Goal: Transaction & Acquisition: Book appointment/travel/reservation

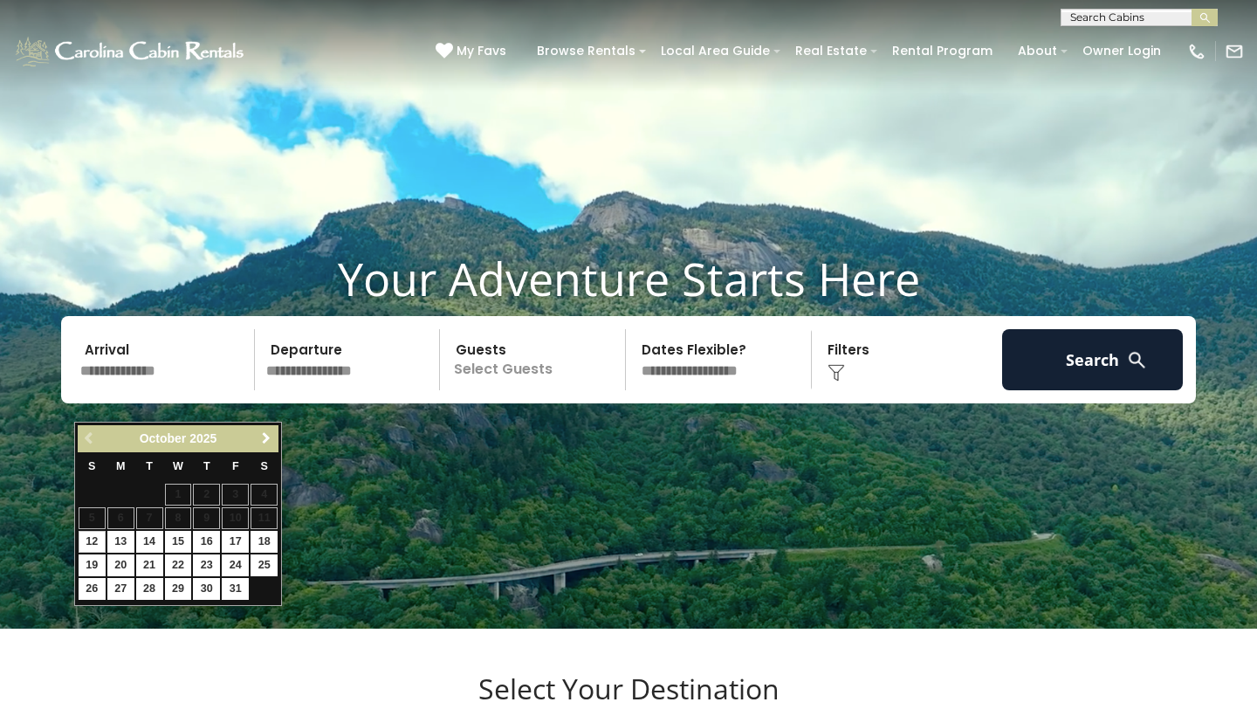
click at [266, 442] on span "Next" at bounding box center [266, 438] width 14 height 14
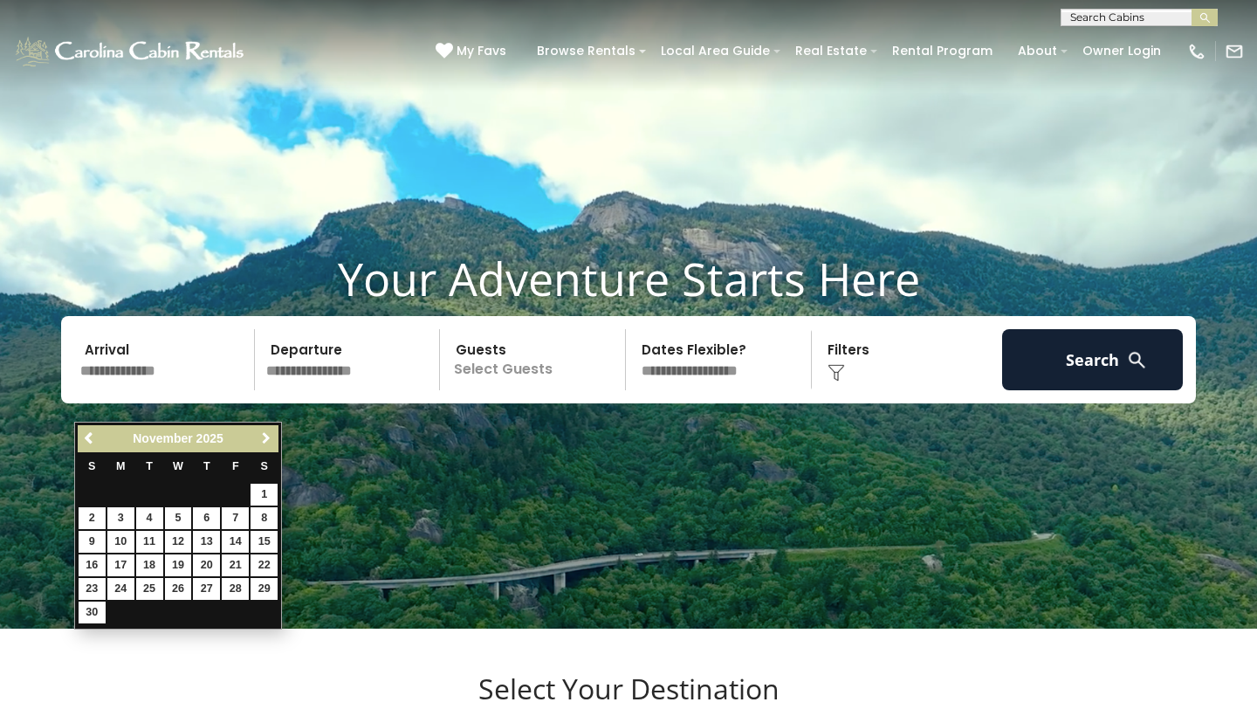
click at [266, 442] on span "Next" at bounding box center [266, 438] width 14 height 14
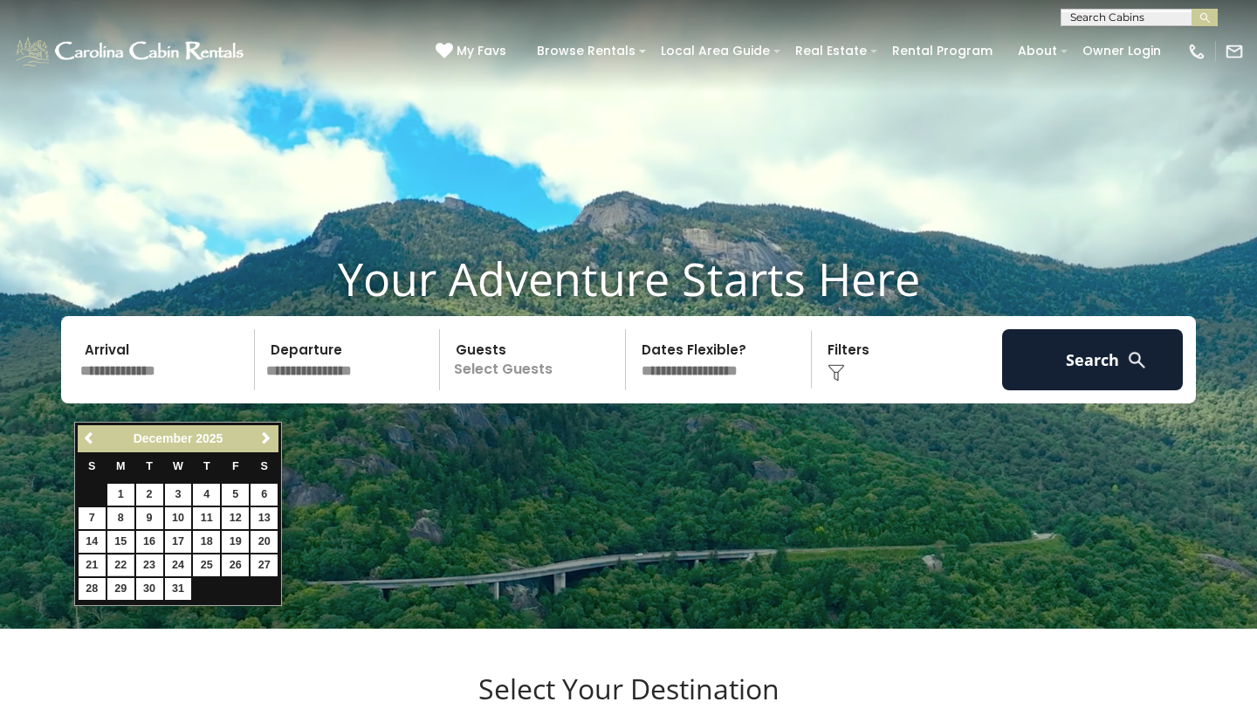
click at [114, 563] on link "22" at bounding box center [120, 565] width 27 height 22
type input "********"
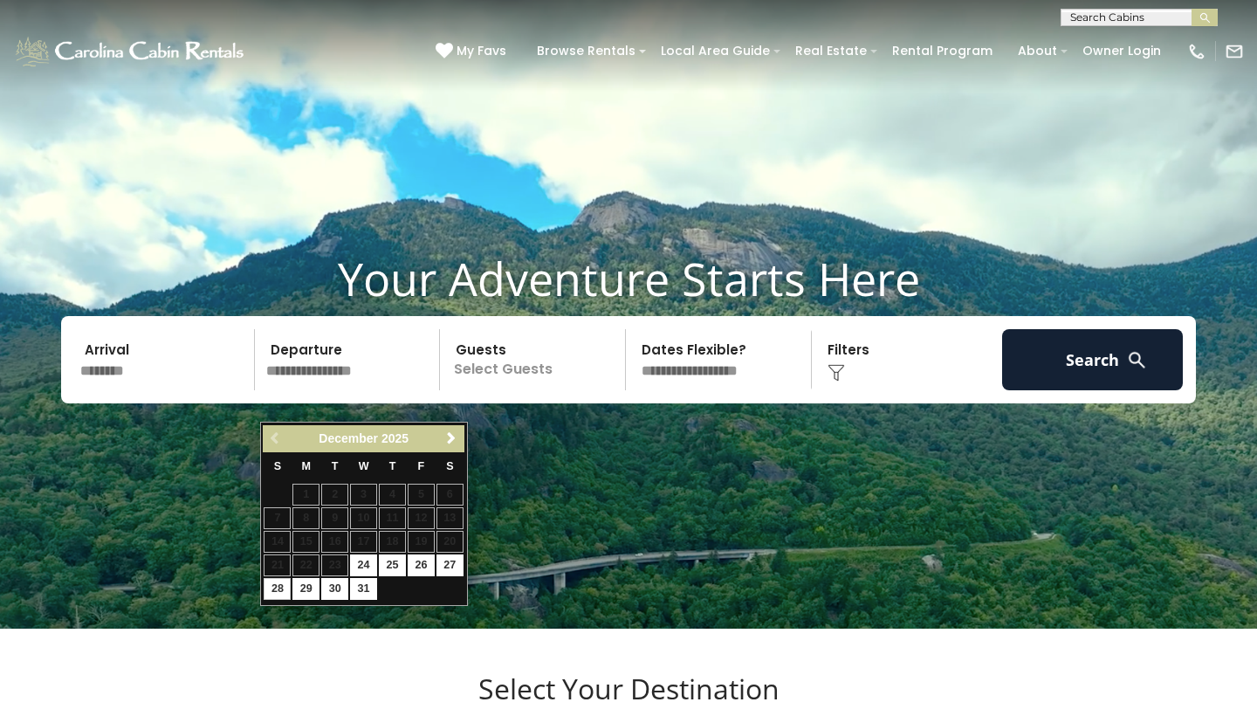
click at [281, 589] on link "28" at bounding box center [277, 589] width 27 height 22
type input "********"
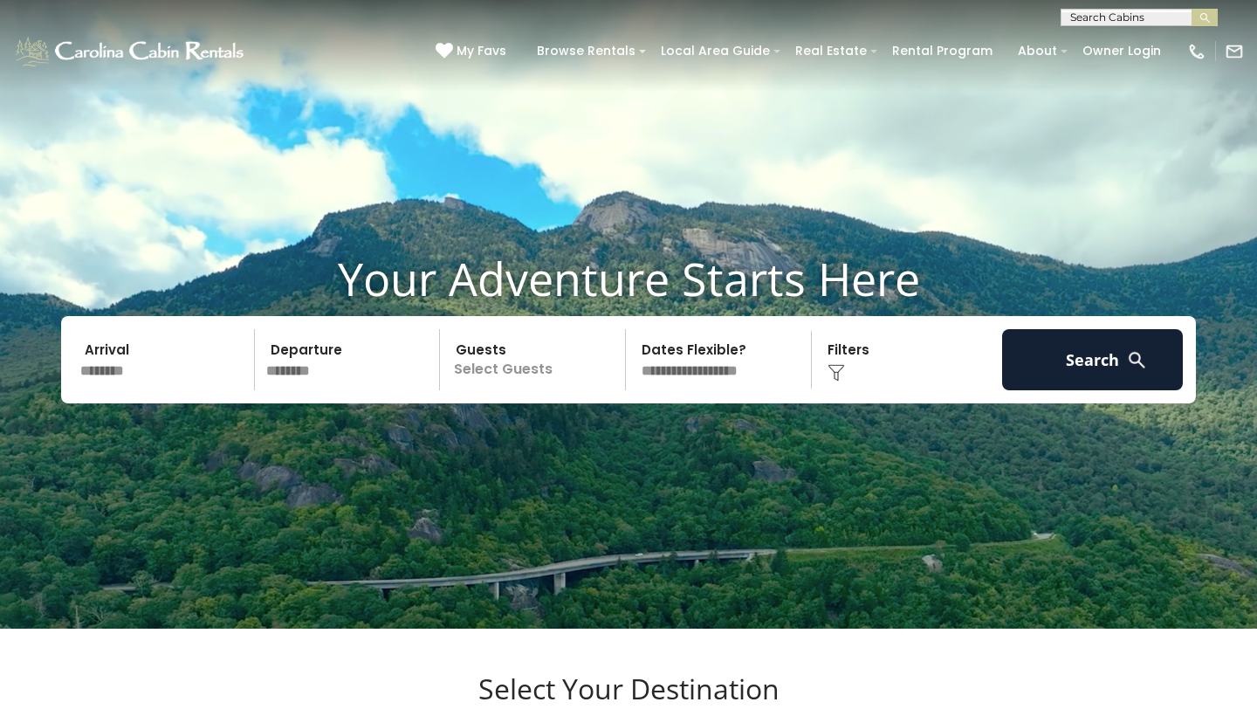
click at [497, 390] on p "Select Guests" at bounding box center [535, 359] width 180 height 61
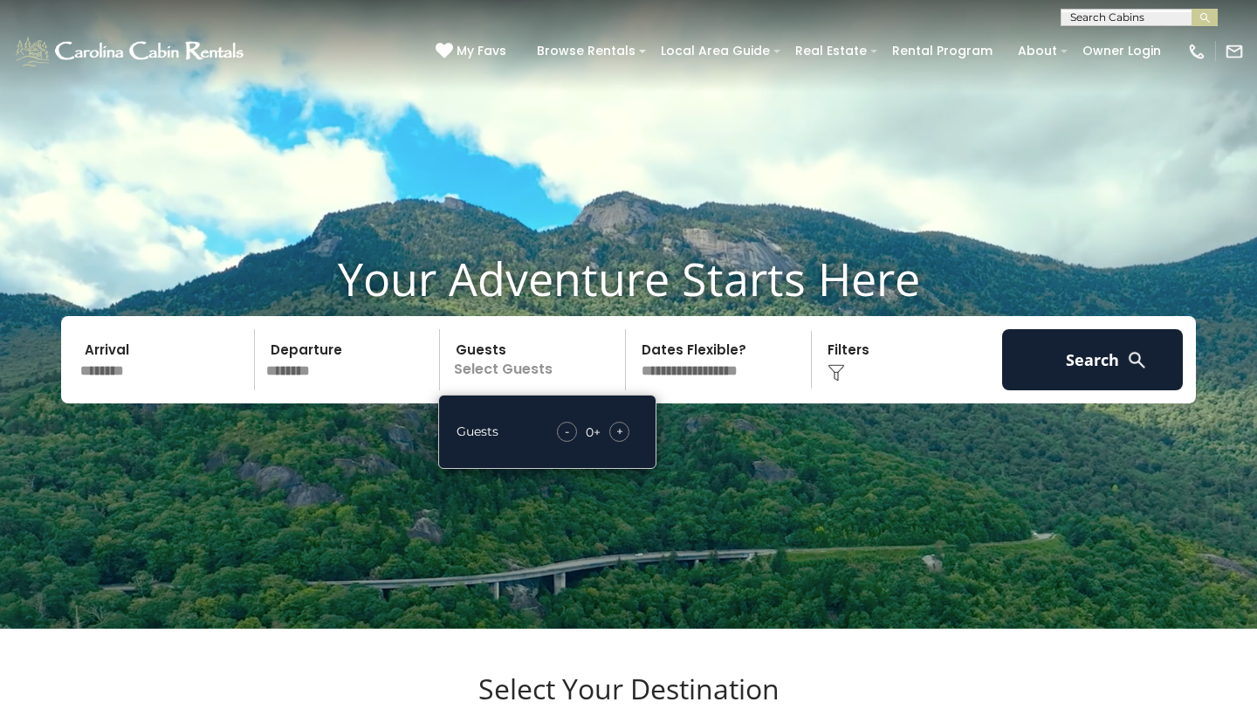
click at [620, 440] on span "+" at bounding box center [619, 431] width 7 height 17
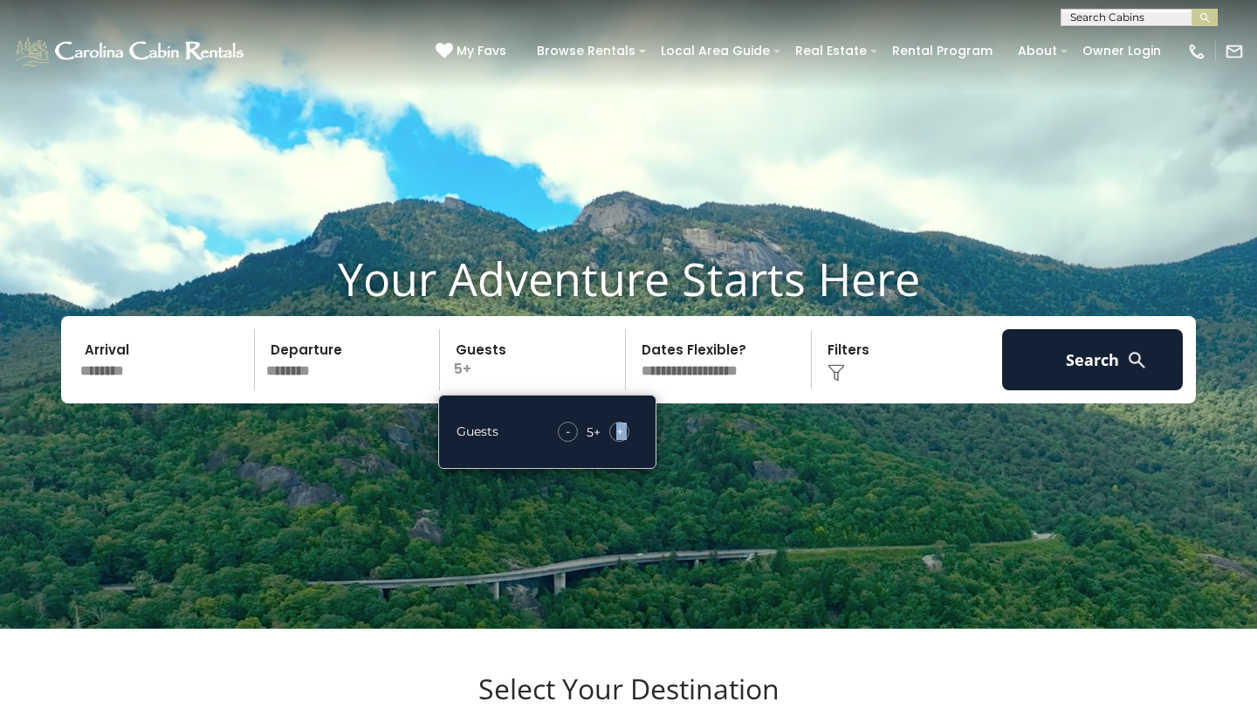
click at [620, 440] on span "+" at bounding box center [619, 431] width 7 height 17
select select "*"
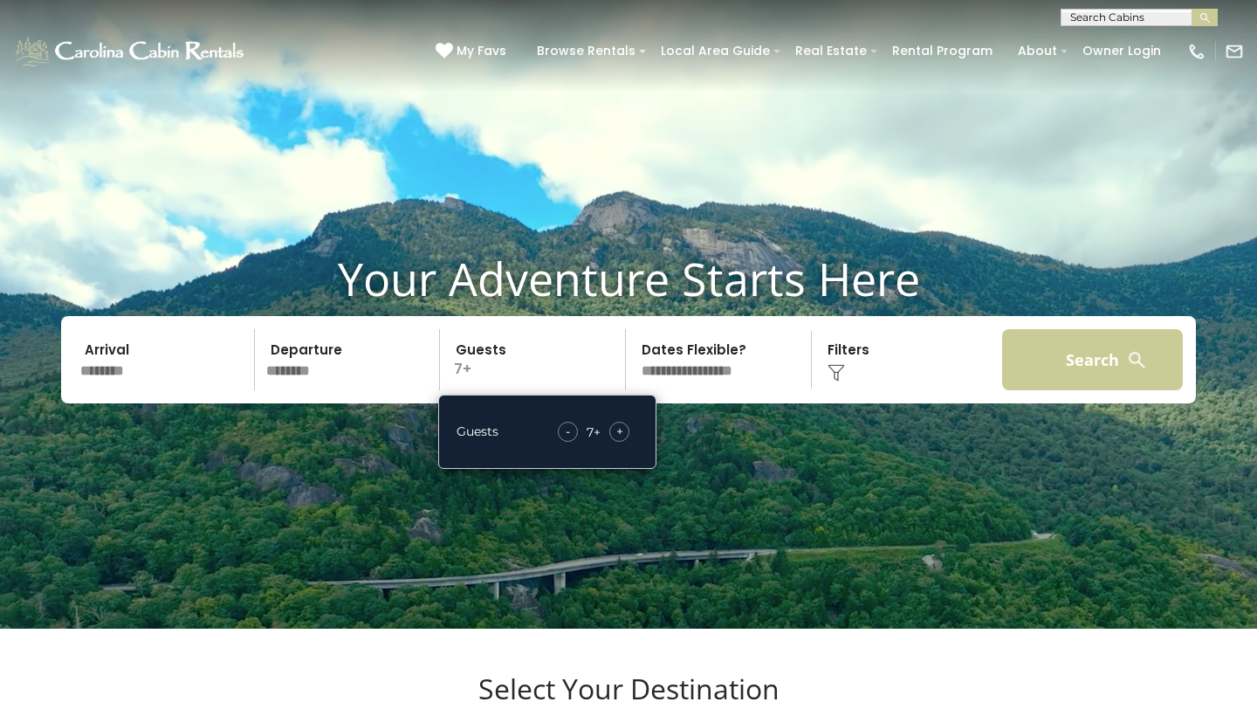
click at [1049, 390] on button "Search" at bounding box center [1092, 359] width 181 height 61
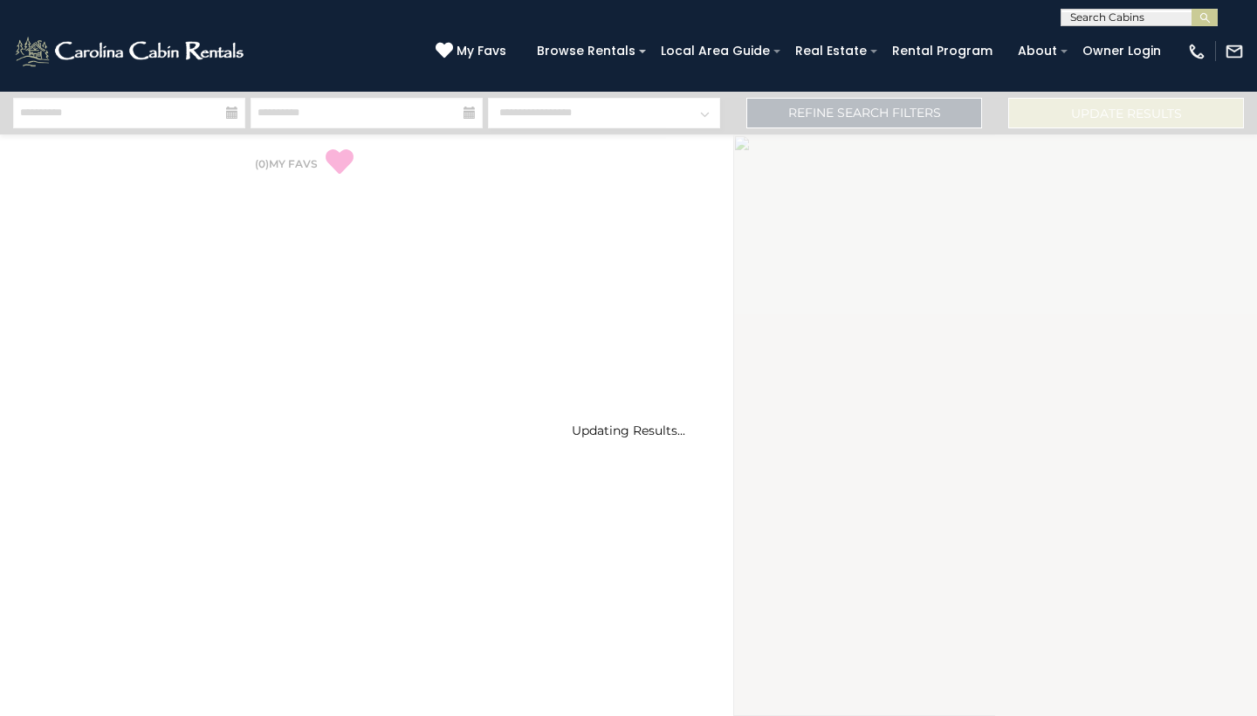
select select "*"
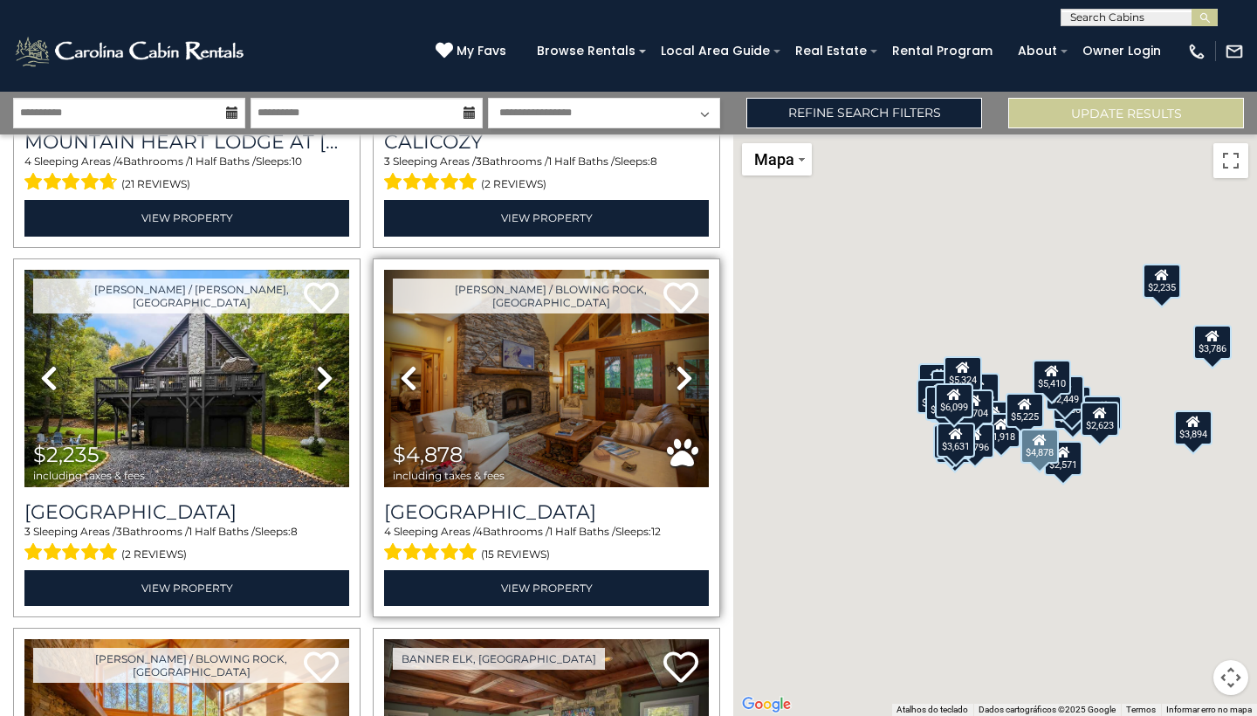
scroll to position [307, 0]
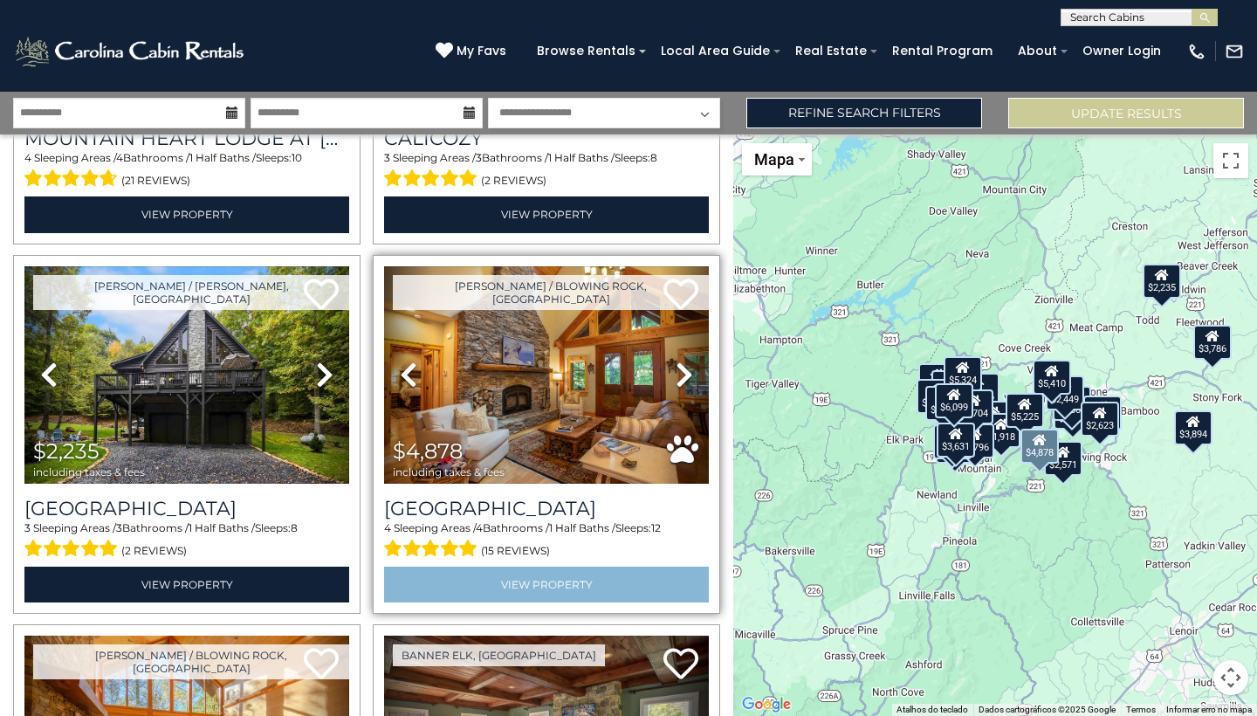
click at [559, 582] on link "View Property" at bounding box center [546, 585] width 325 height 36
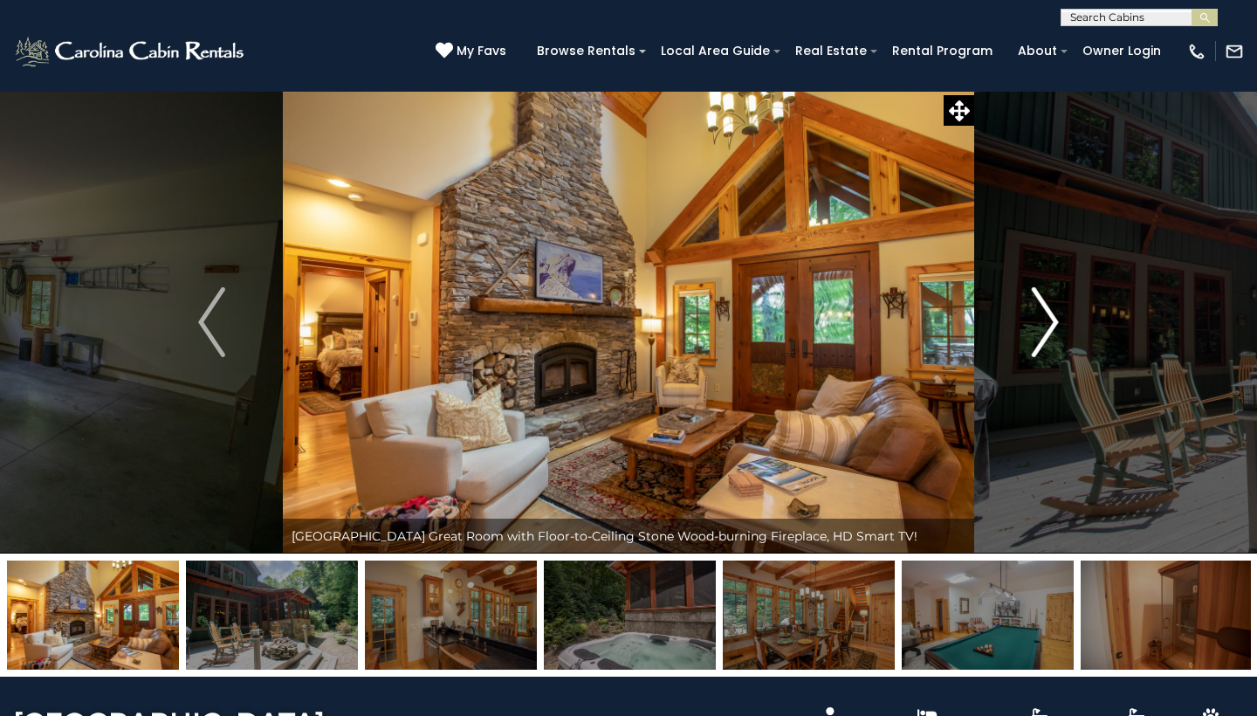
click at [1056, 320] on img "Next" at bounding box center [1045, 322] width 26 height 70
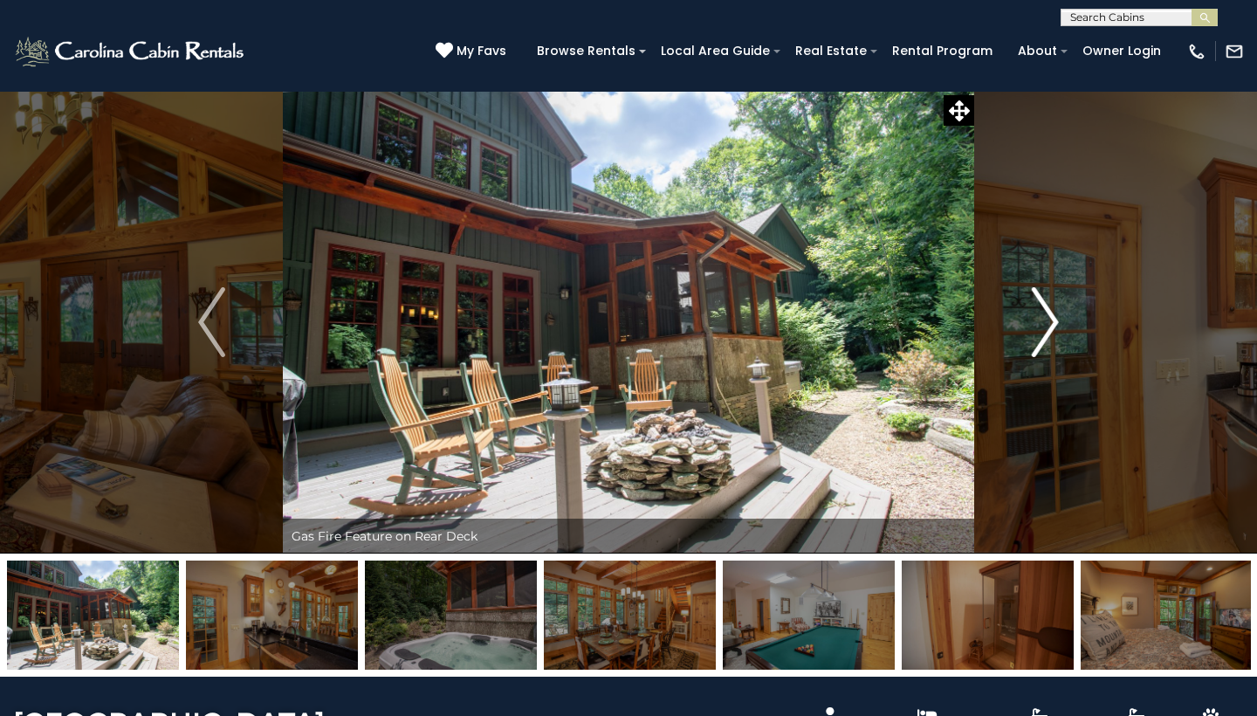
click at [1056, 320] on img "Next" at bounding box center [1045, 322] width 26 height 70
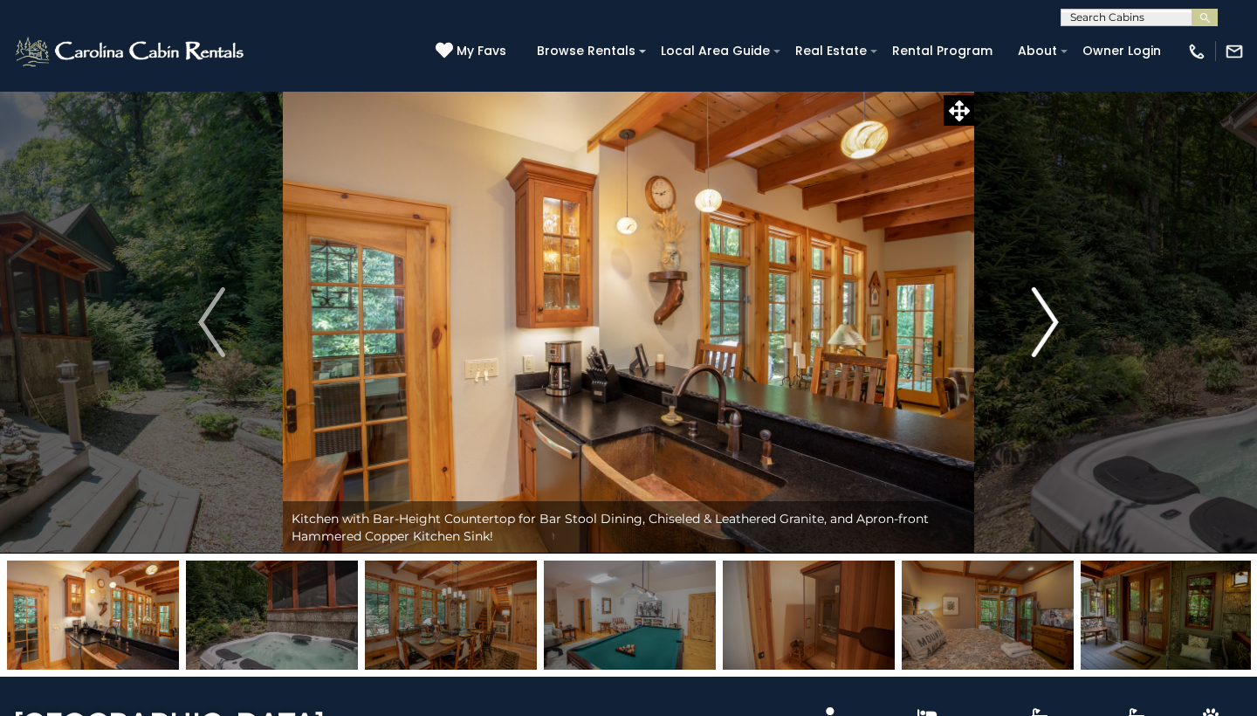
click at [1049, 341] on img "Next" at bounding box center [1045, 322] width 26 height 70
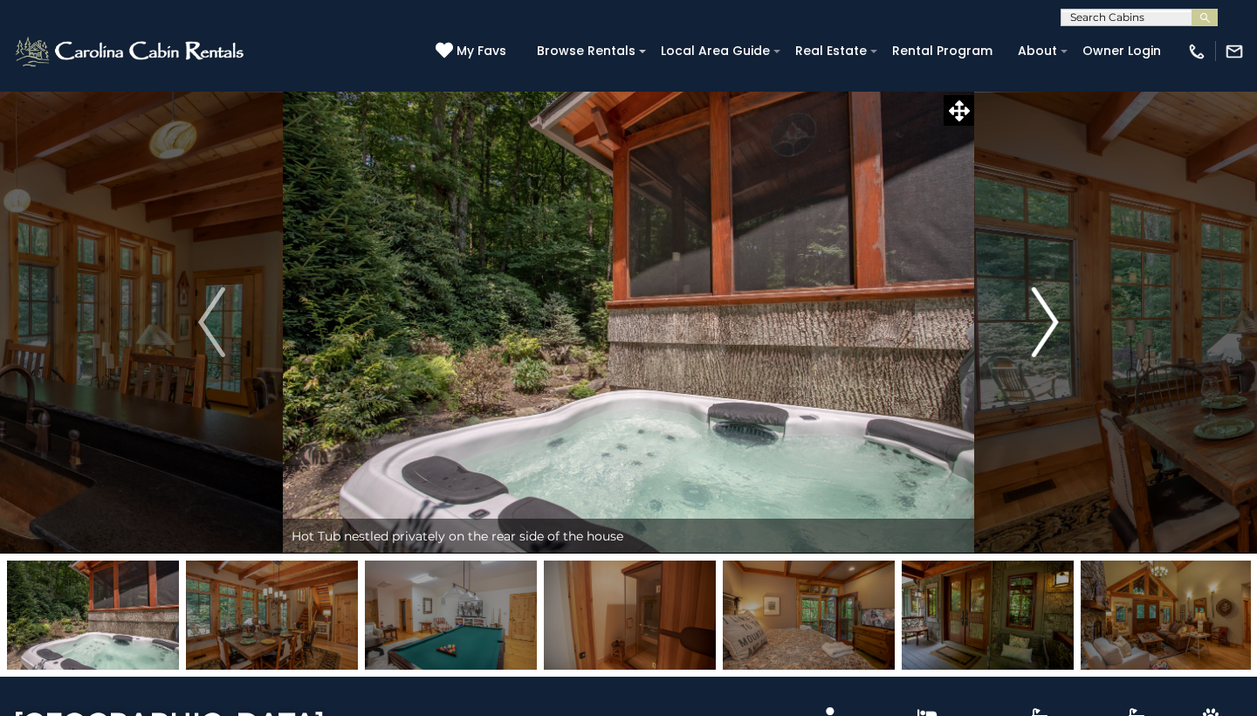
click at [1052, 322] on img "Next" at bounding box center [1045, 322] width 26 height 70
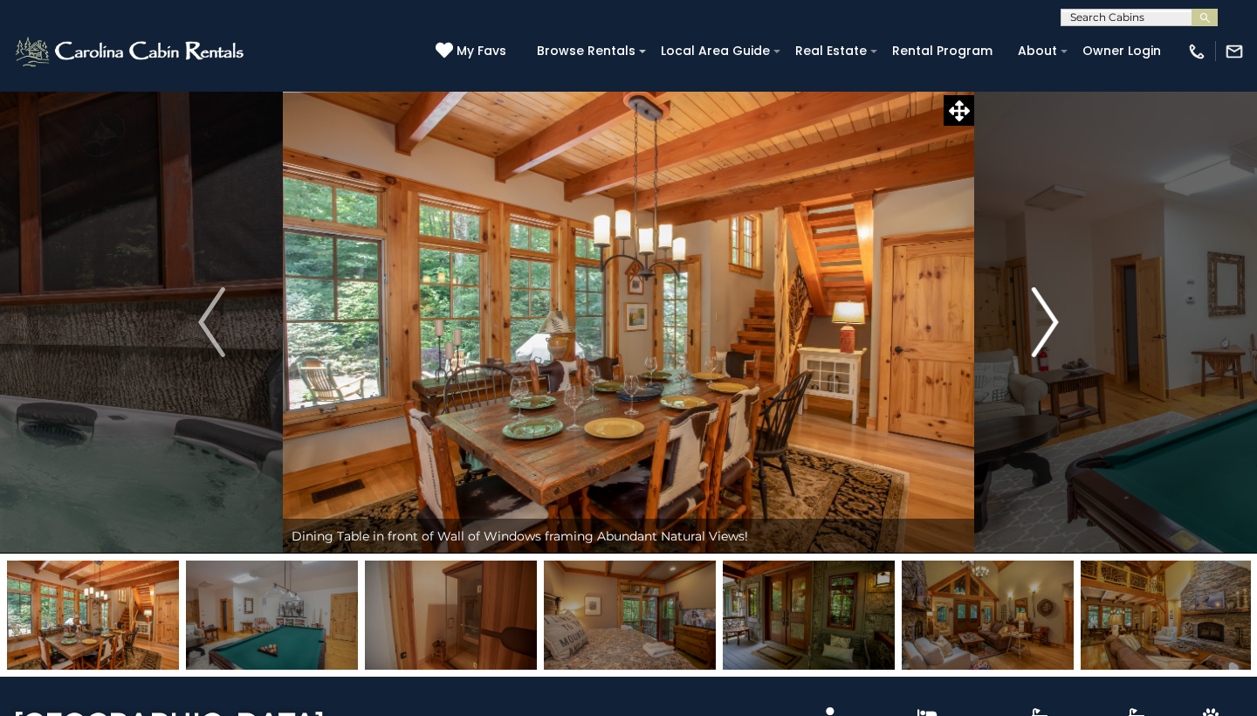
click at [1052, 322] on img "Next" at bounding box center [1045, 322] width 26 height 70
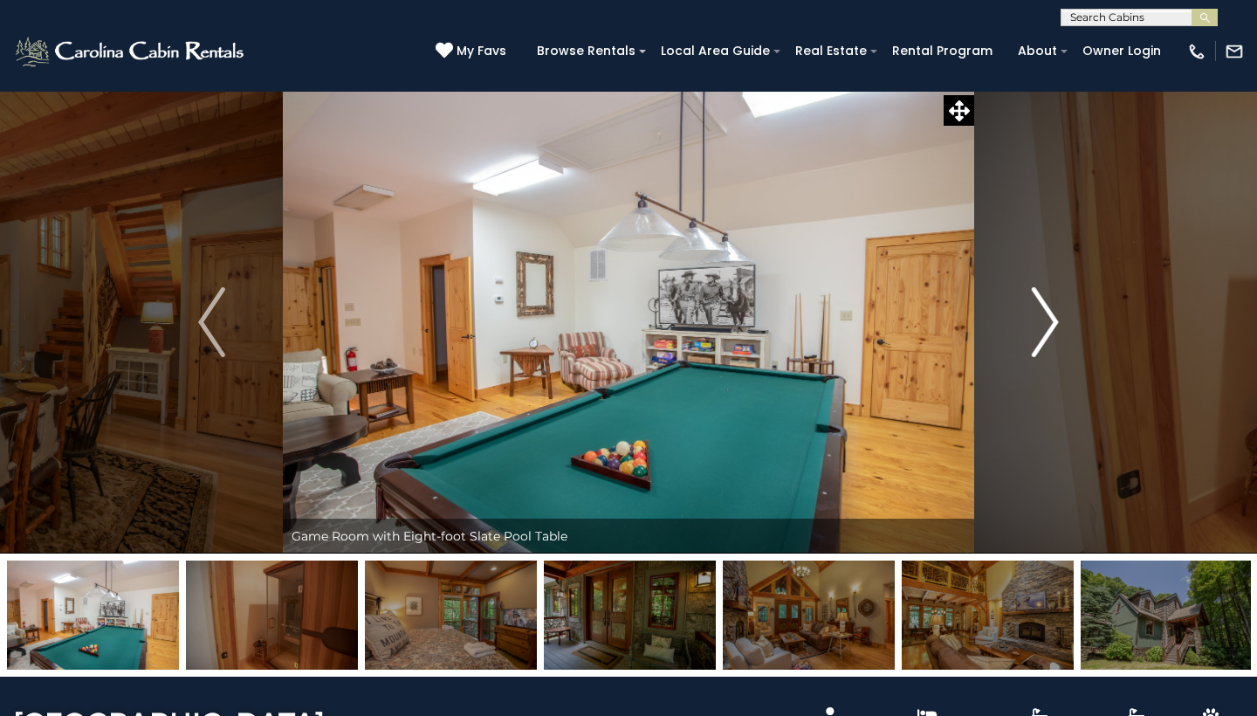
click at [1052, 322] on img "Next" at bounding box center [1045, 322] width 26 height 70
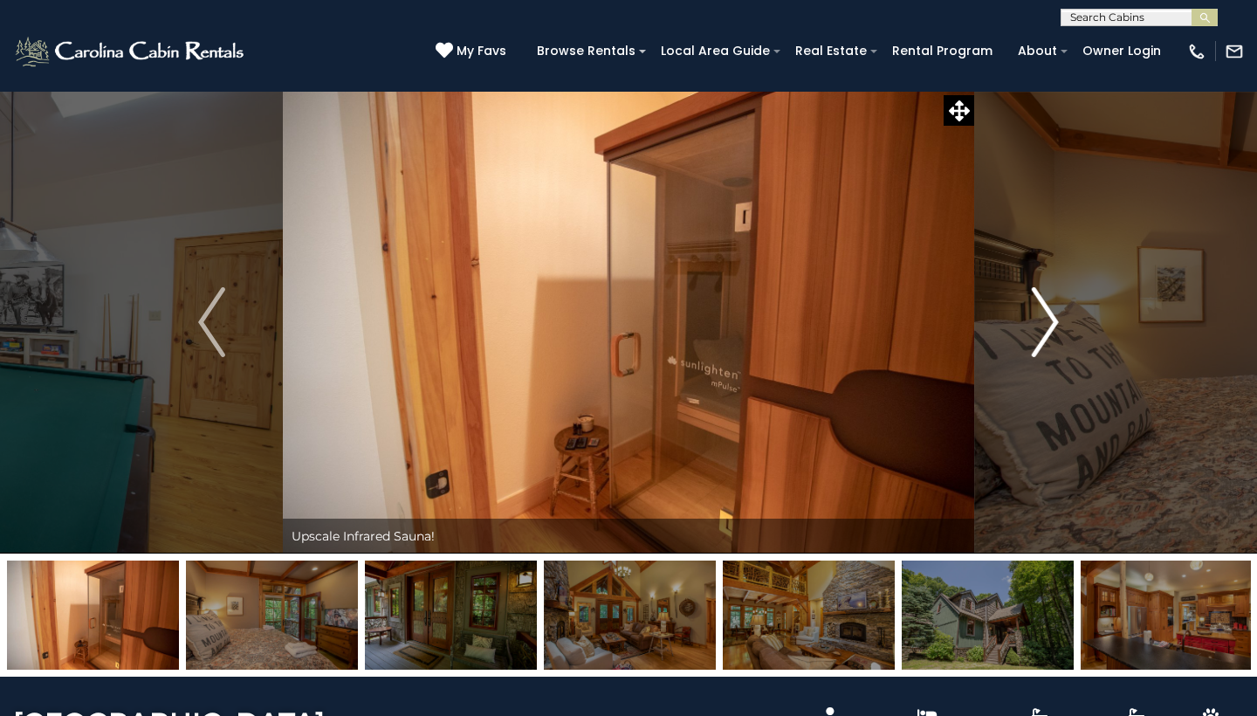
click at [1052, 322] on img "Next" at bounding box center [1045, 322] width 26 height 70
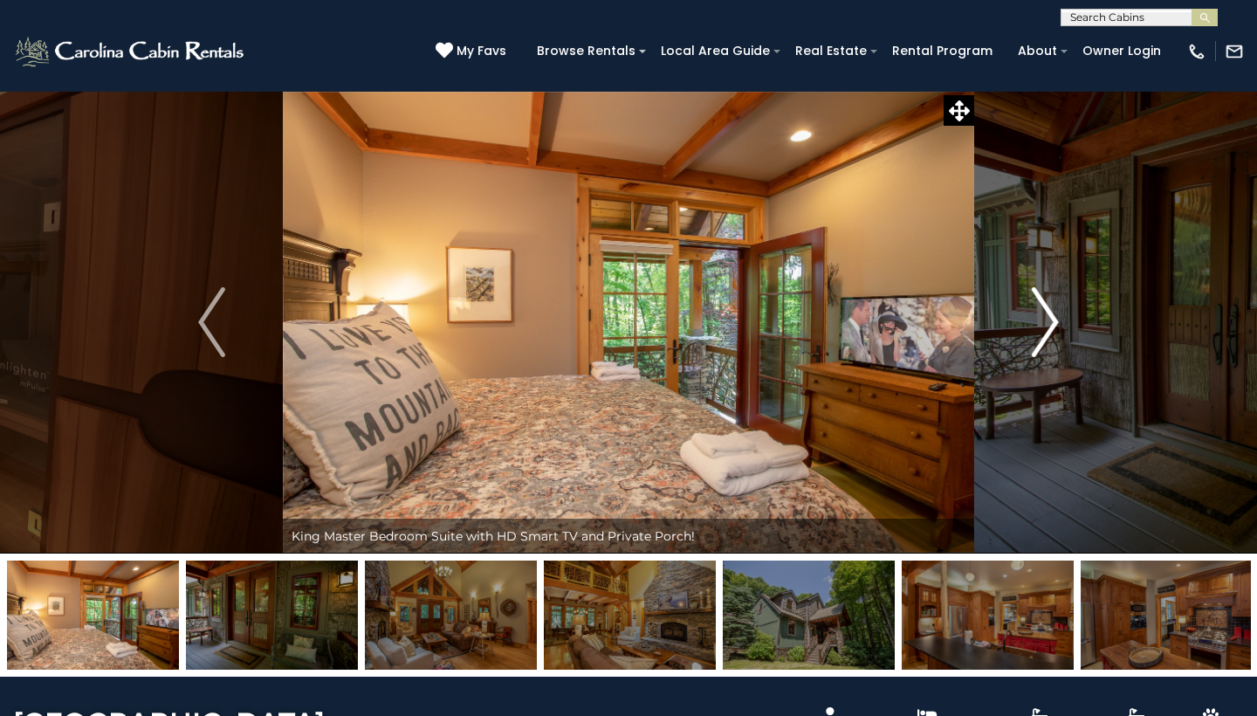
click at [1052, 322] on img "Next" at bounding box center [1045, 322] width 26 height 70
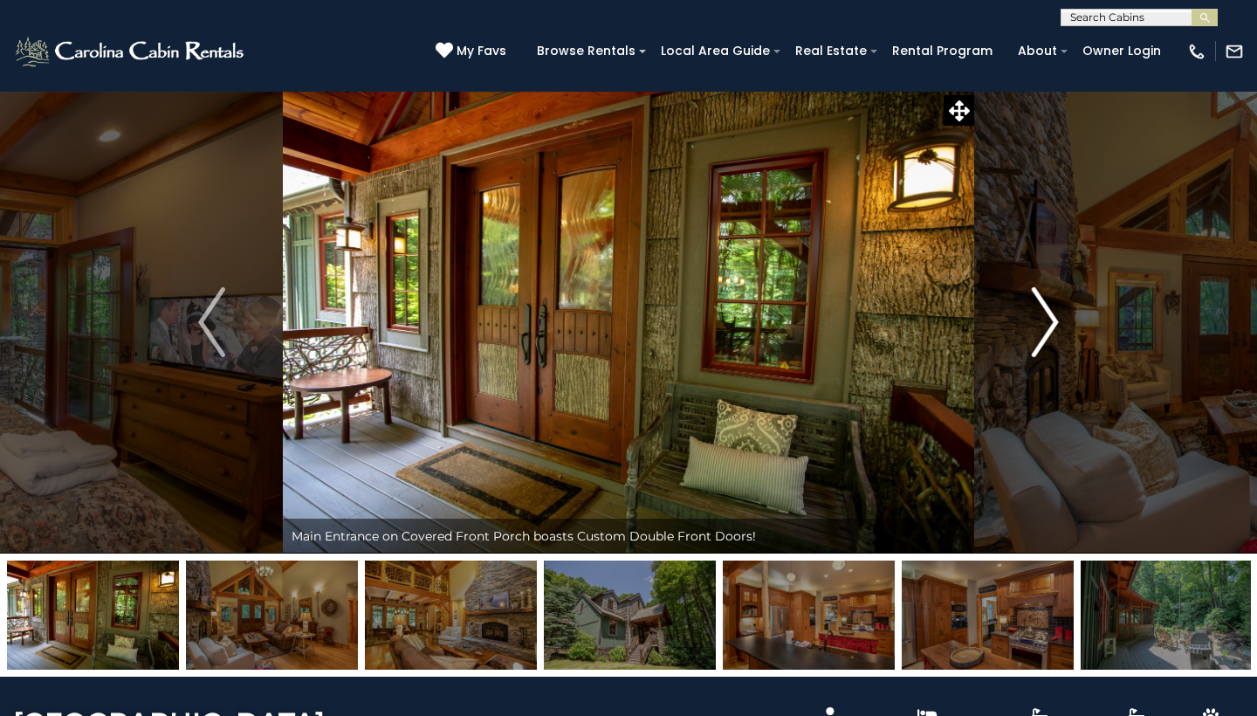
click at [1052, 322] on img "Next" at bounding box center [1045, 322] width 26 height 70
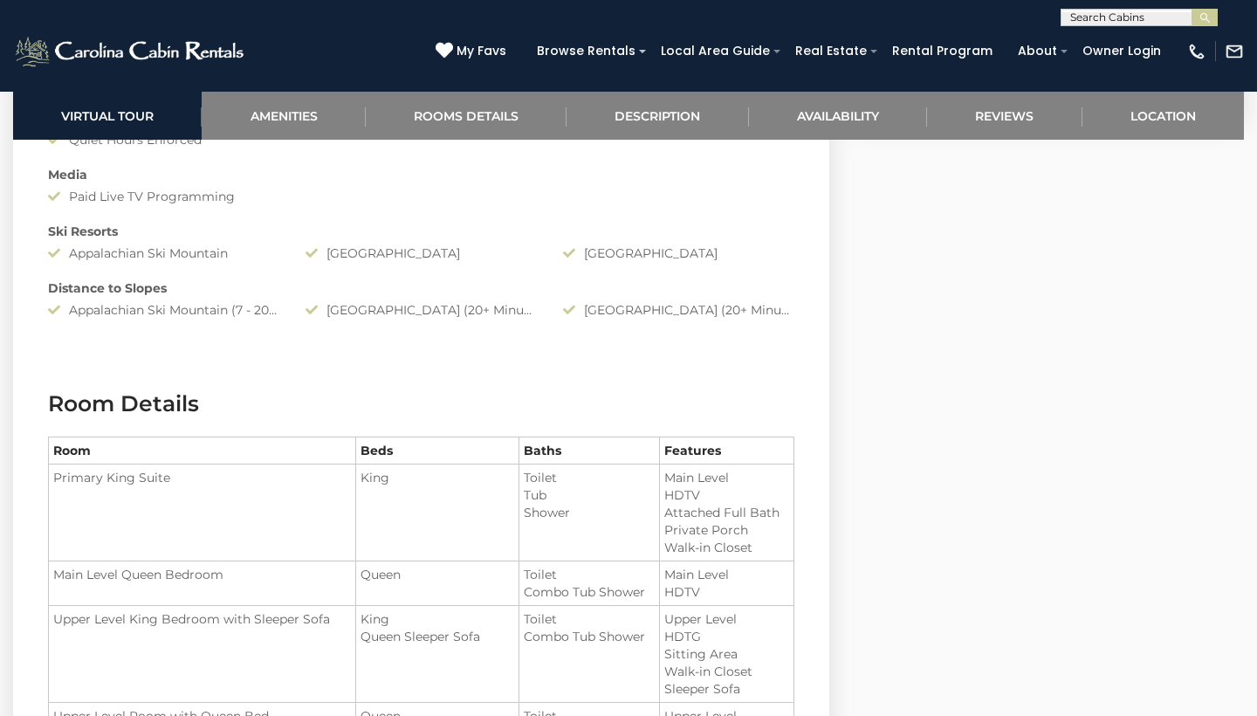
scroll to position [450, 0]
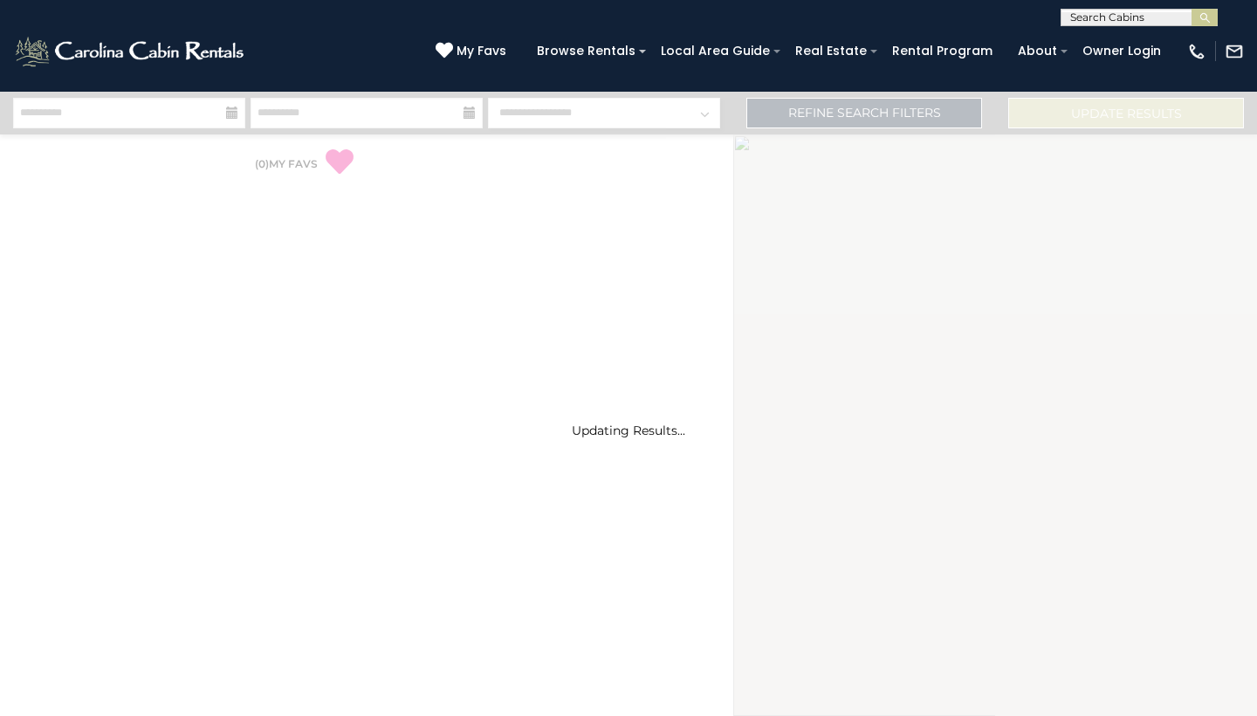
select select "*"
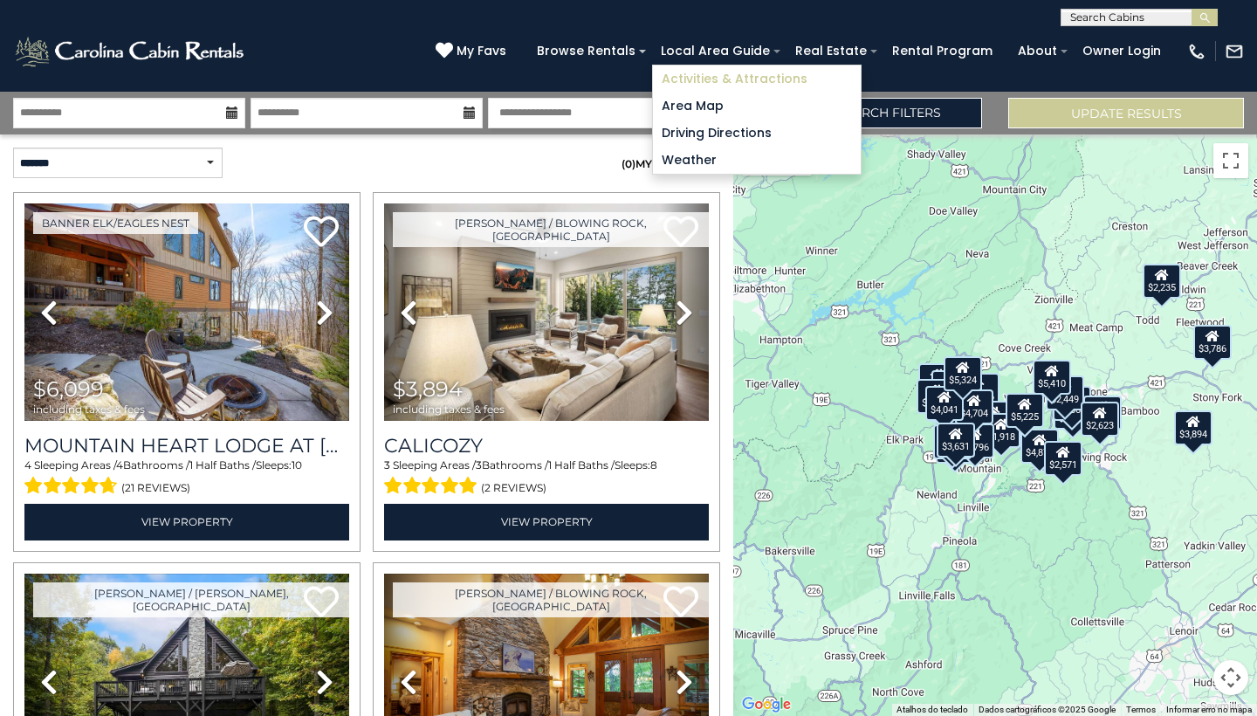
click at [748, 70] on link "Activities & Attractions" at bounding box center [757, 78] width 208 height 27
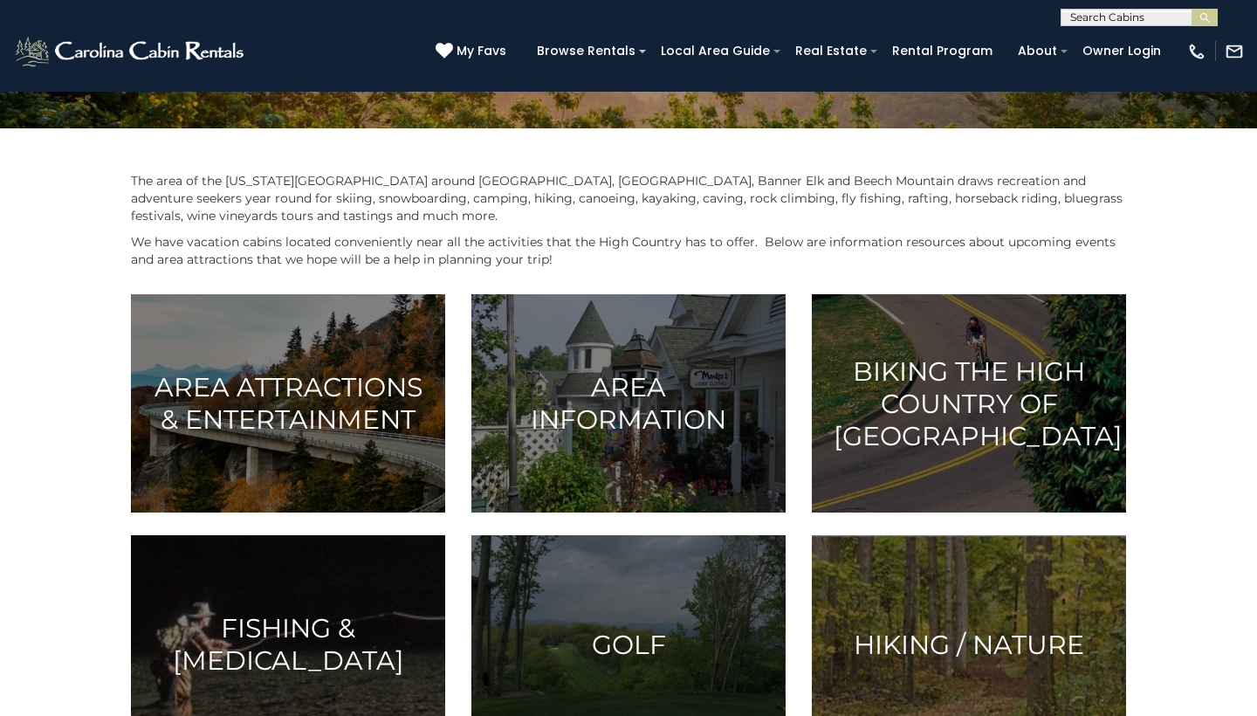
scroll to position [302, 0]
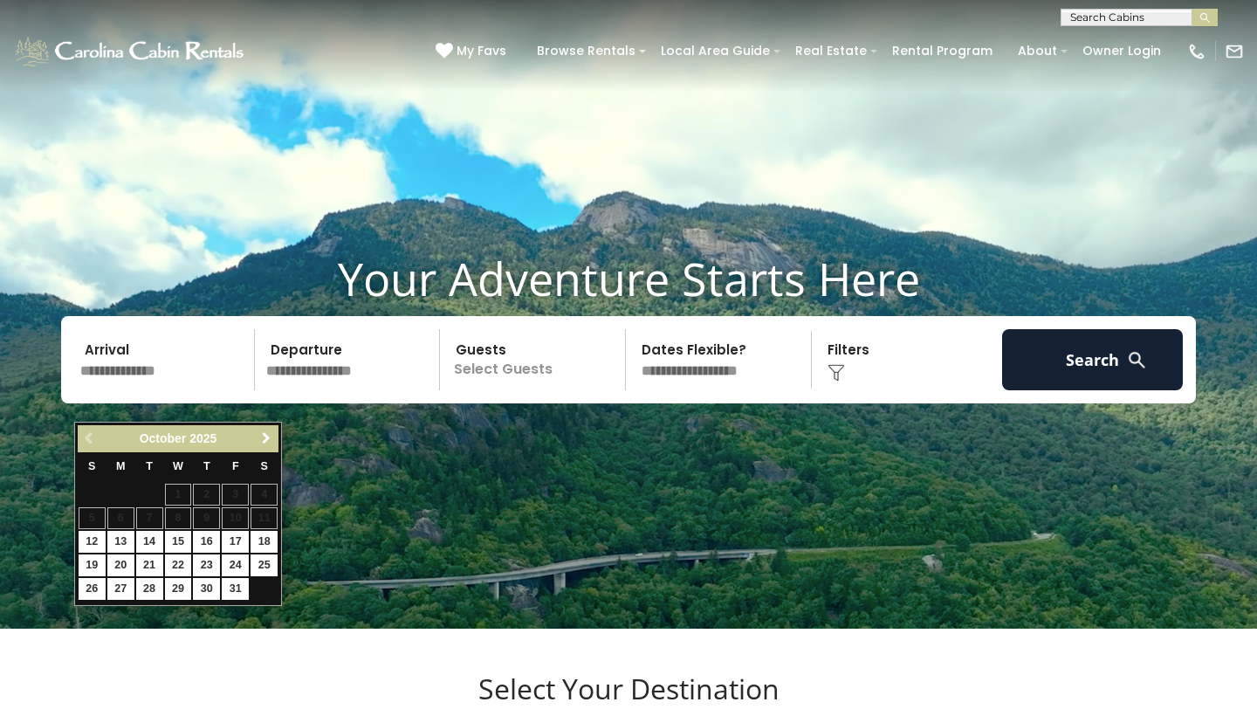
click at [263, 441] on span "Next" at bounding box center [266, 438] width 14 height 14
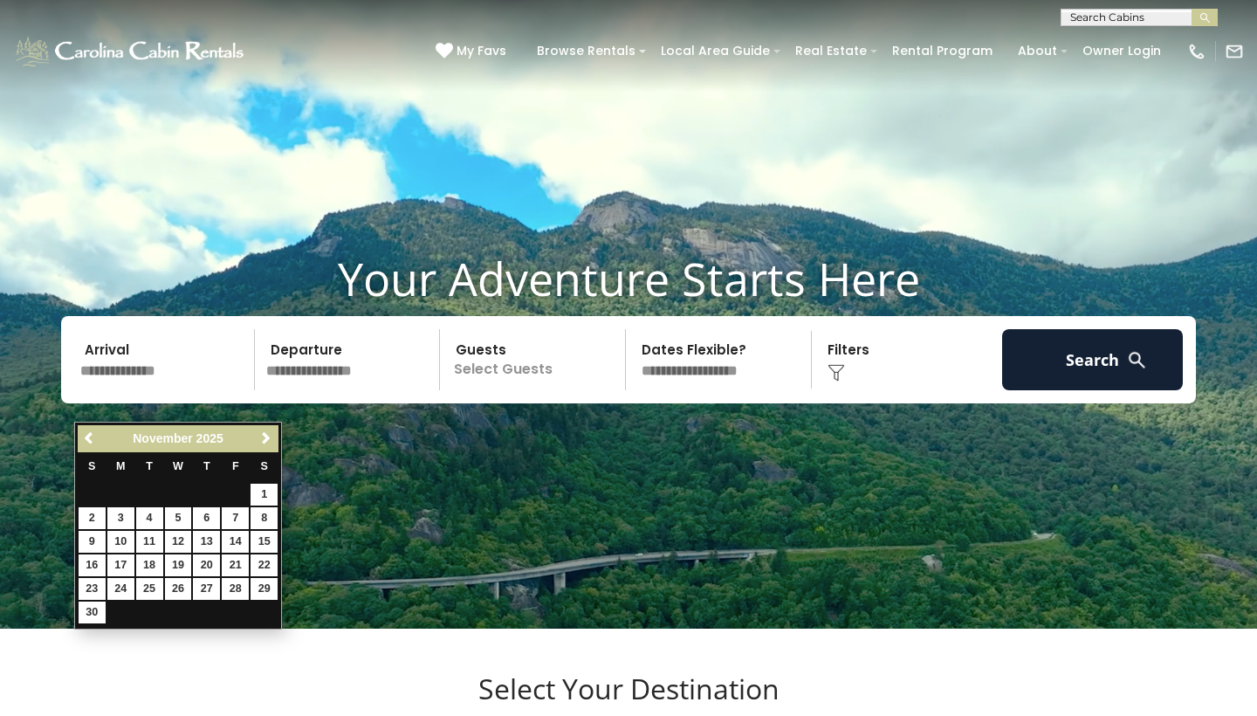
click at [263, 441] on span "Next" at bounding box center [266, 438] width 14 height 14
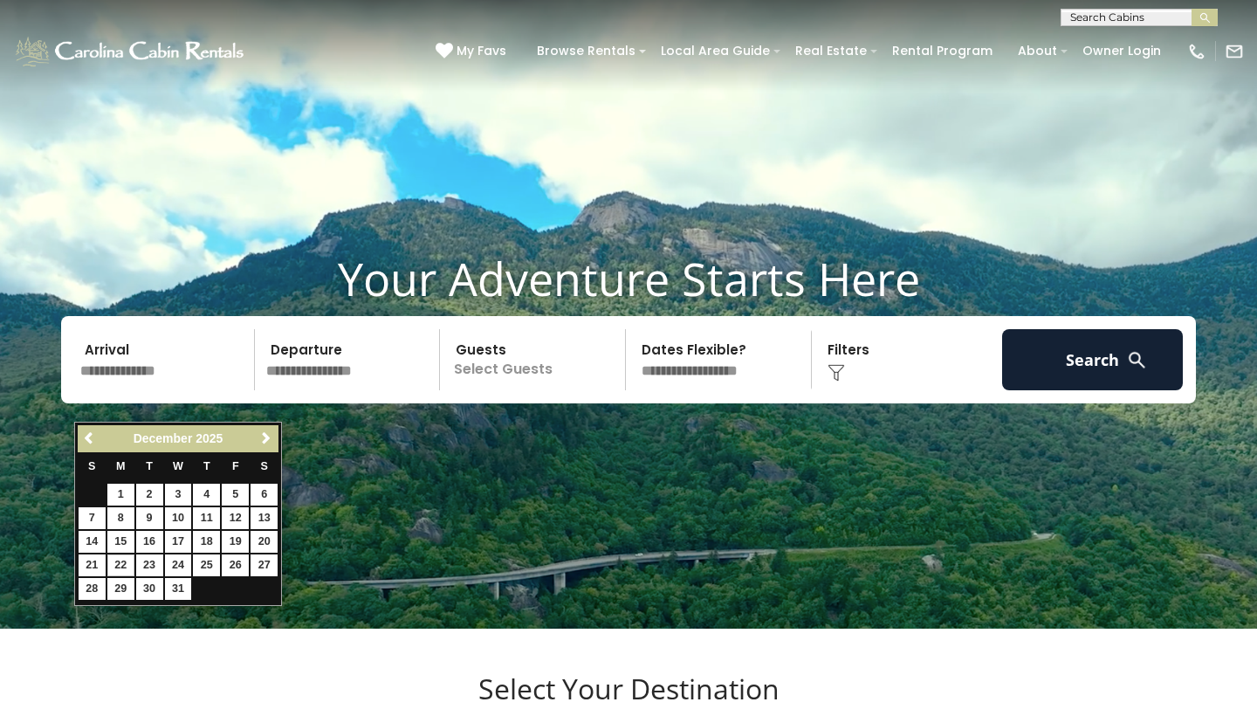
click at [120, 561] on link "22" at bounding box center [120, 565] width 27 height 22
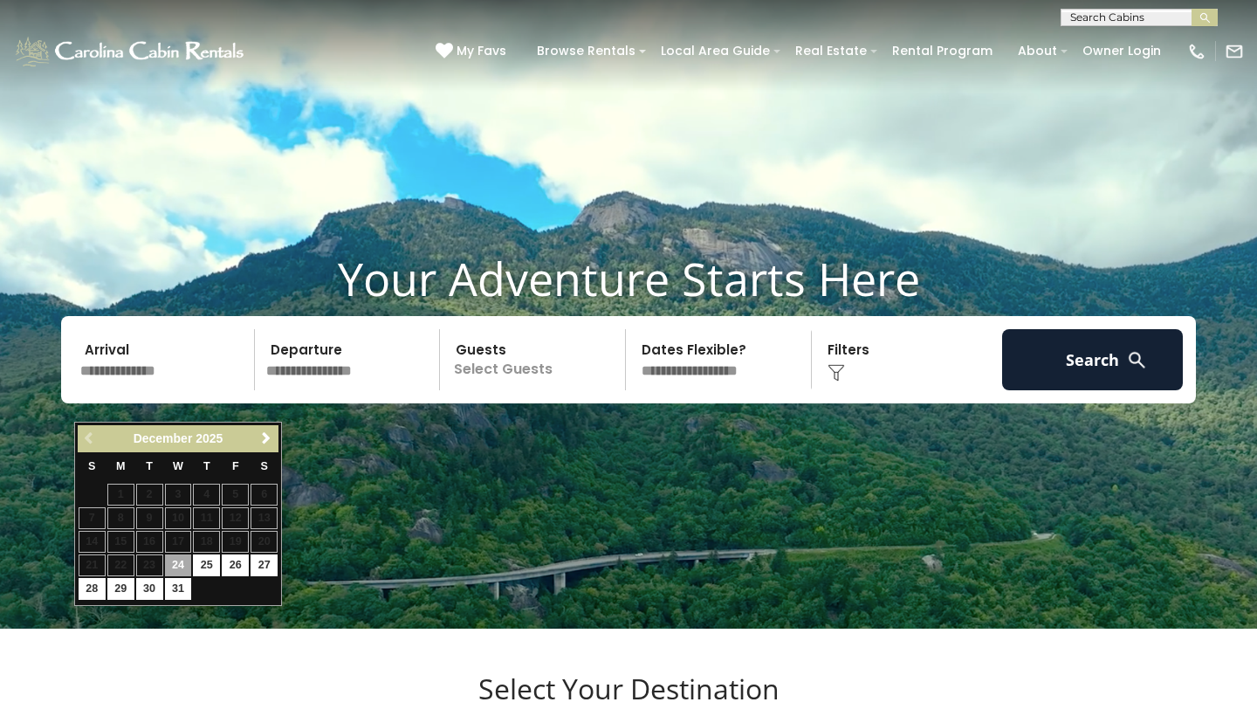
type input "********"
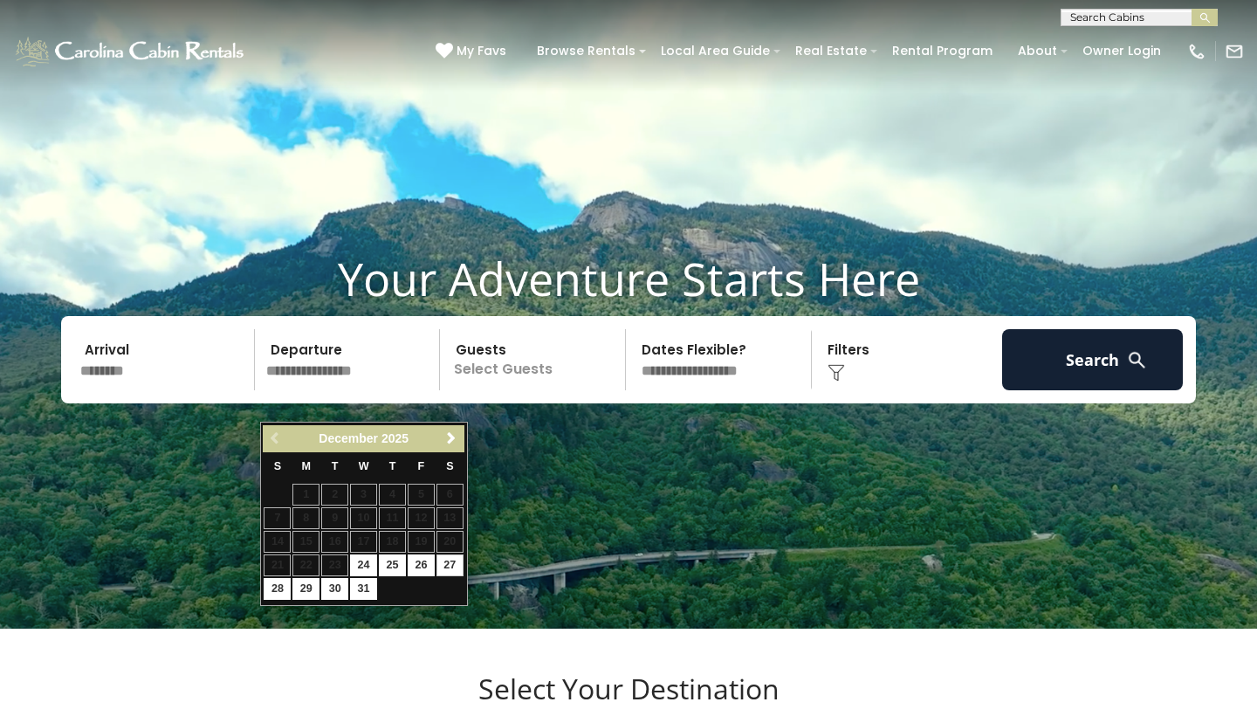
click at [453, 562] on link "27" at bounding box center [450, 565] width 27 height 22
type input "********"
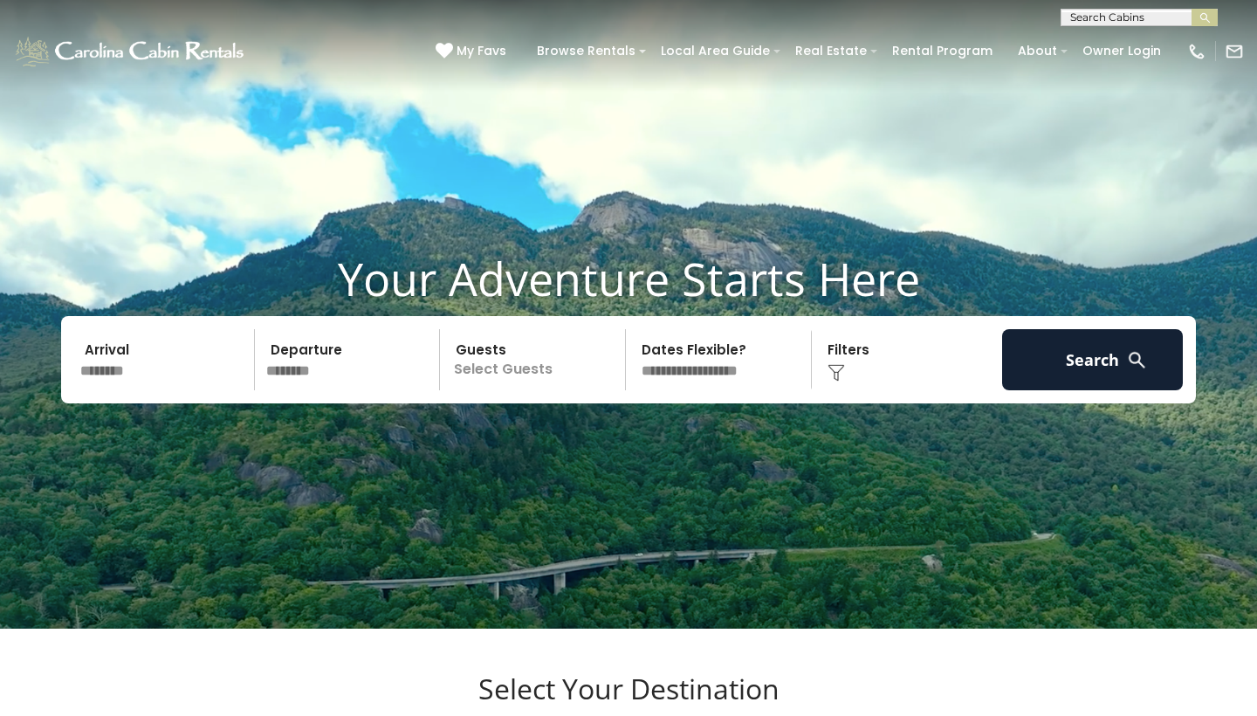
click at [340, 390] on input "********" at bounding box center [350, 359] width 181 height 61
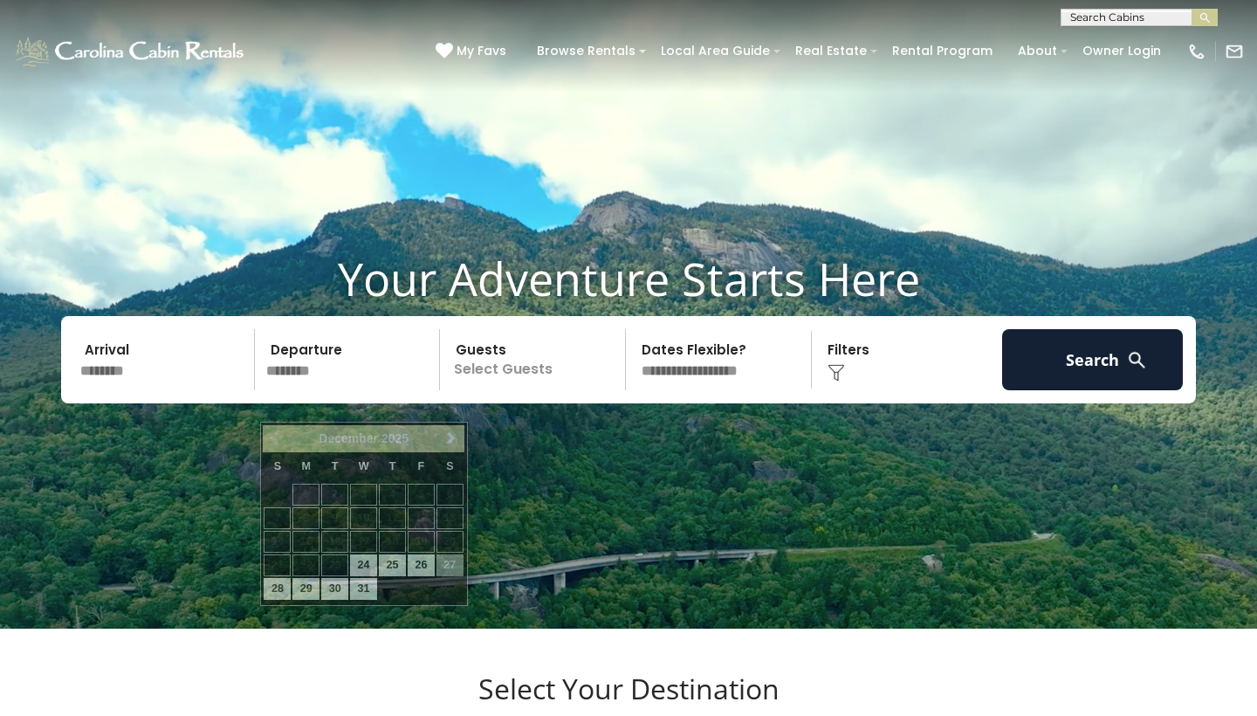
click at [490, 390] on p "Select Guests" at bounding box center [535, 359] width 180 height 61
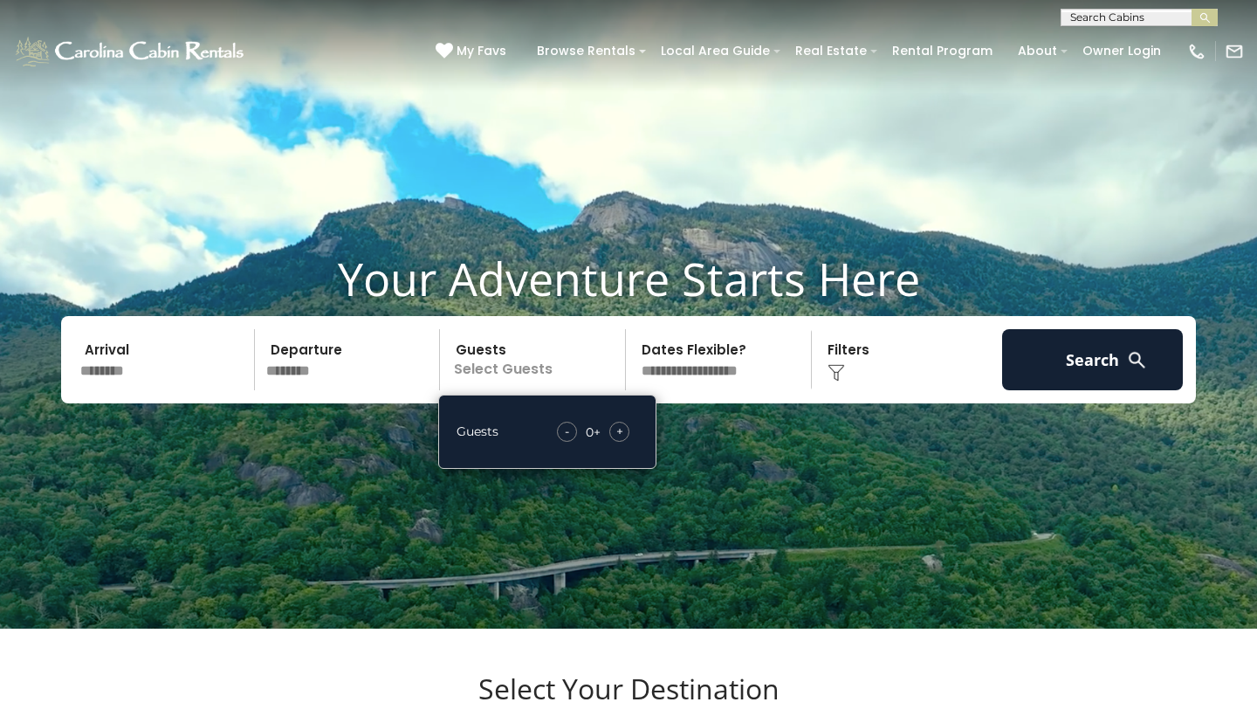
click at [621, 440] on span "+" at bounding box center [619, 431] width 7 height 17
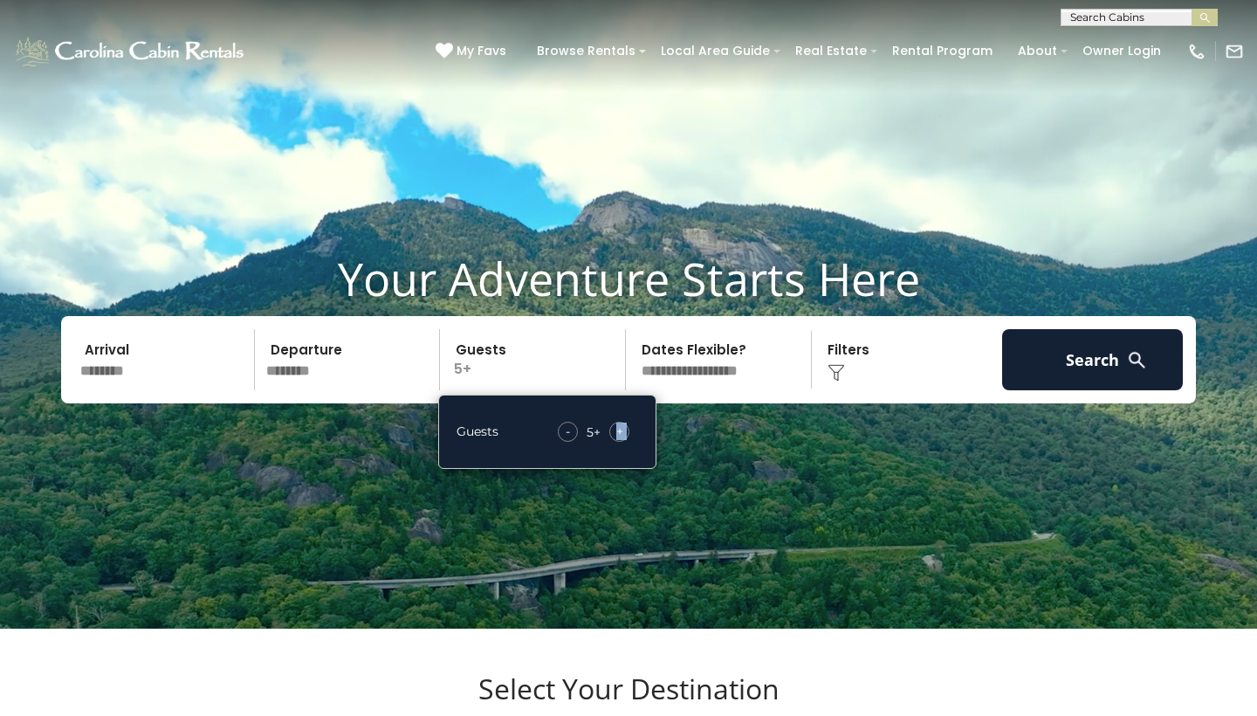
click at [621, 440] on span "+" at bounding box center [619, 431] width 7 height 17
select select "*"
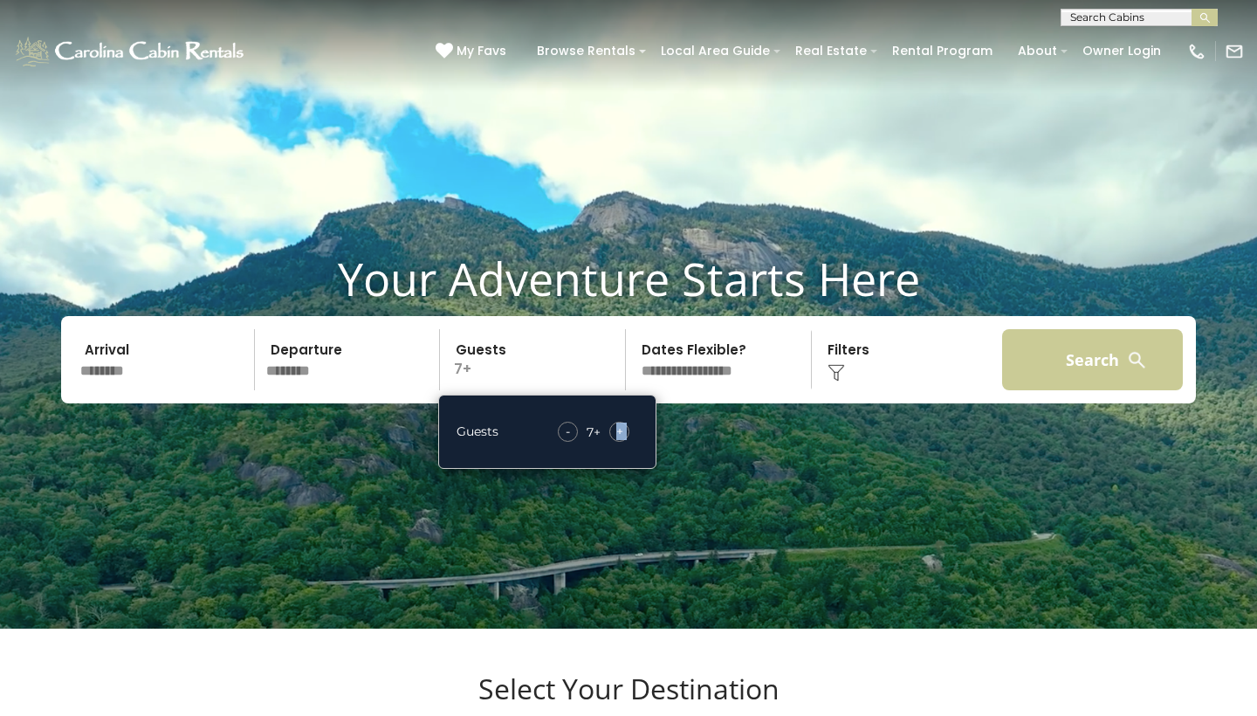
click at [1081, 371] on button "Search" at bounding box center [1092, 359] width 181 height 61
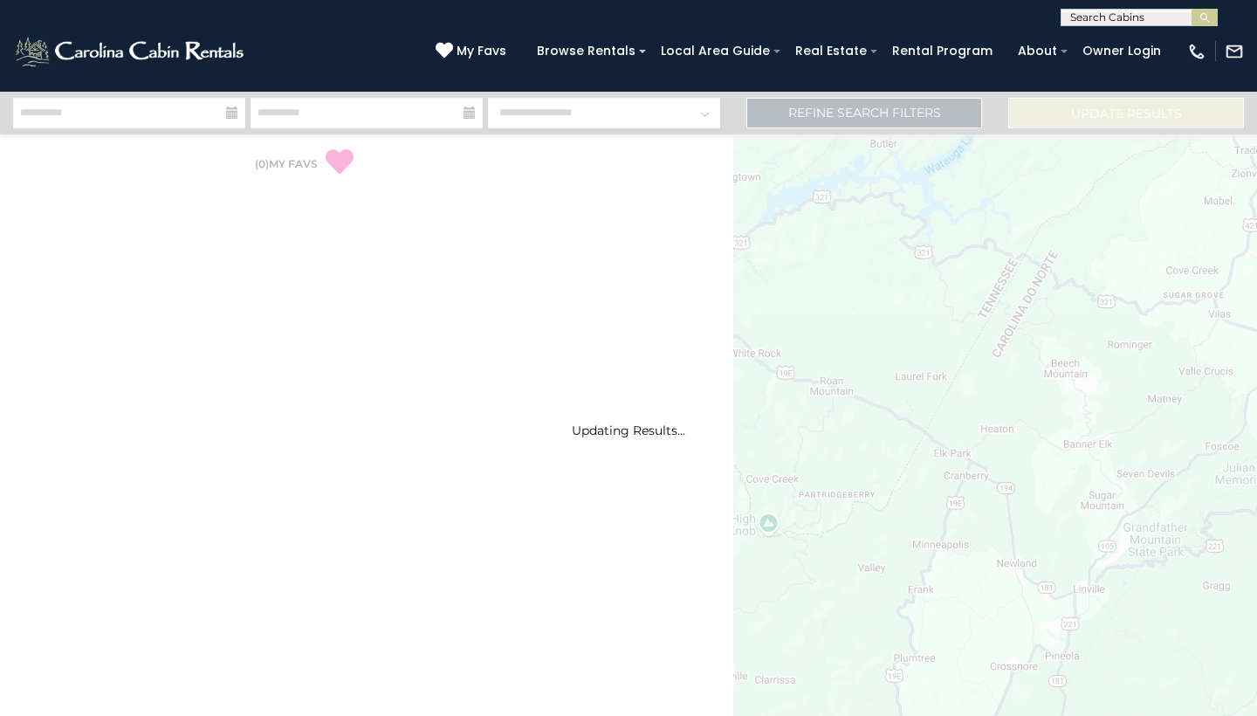
select select "*"
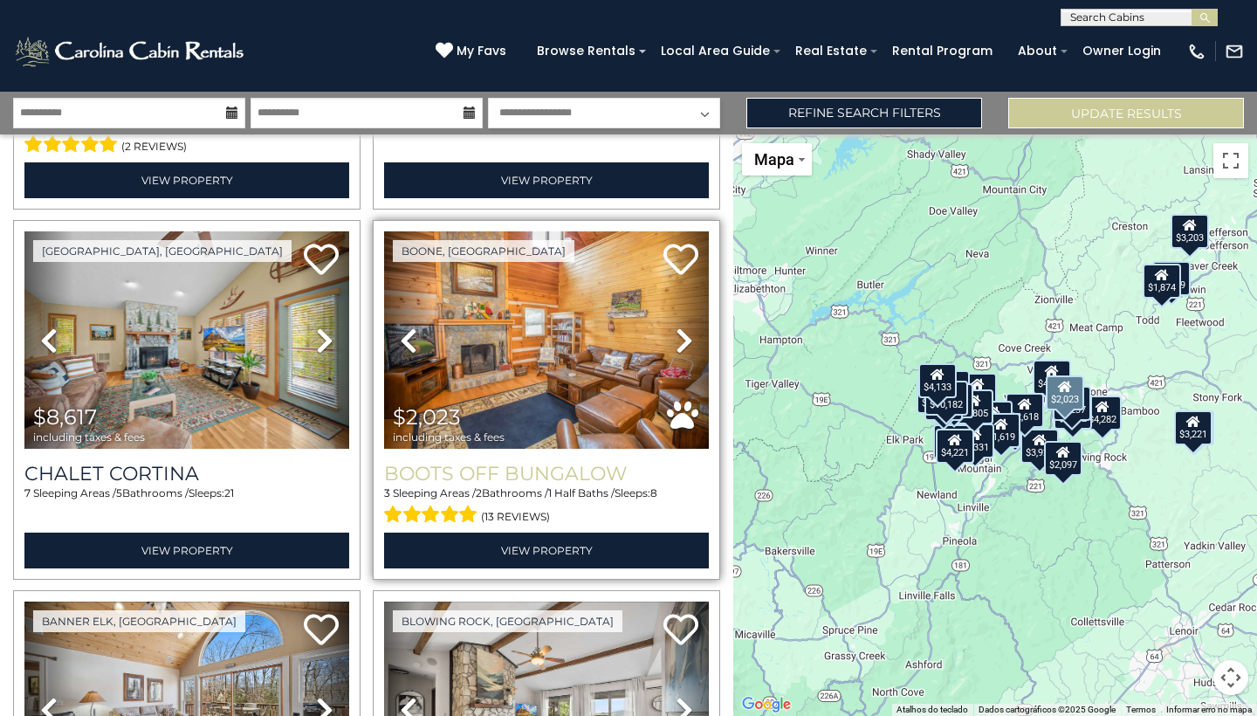
scroll to position [2917, 0]
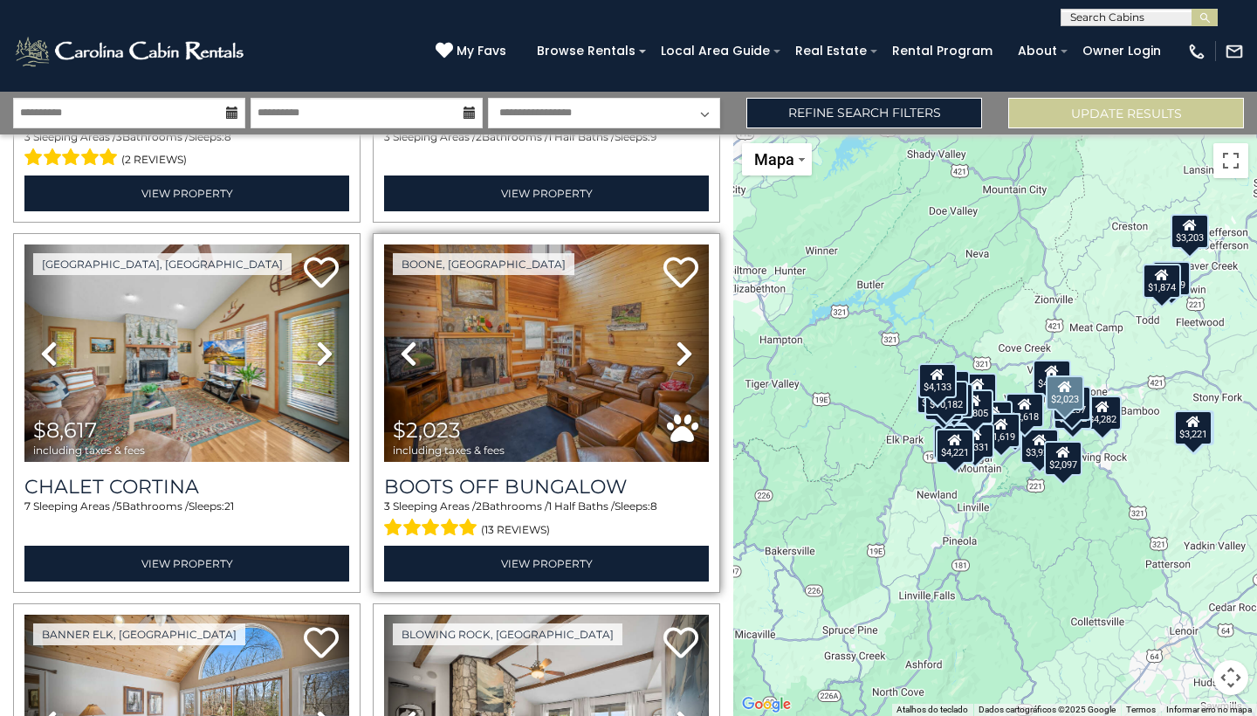
click at [540, 383] on img at bounding box center [546, 352] width 325 height 217
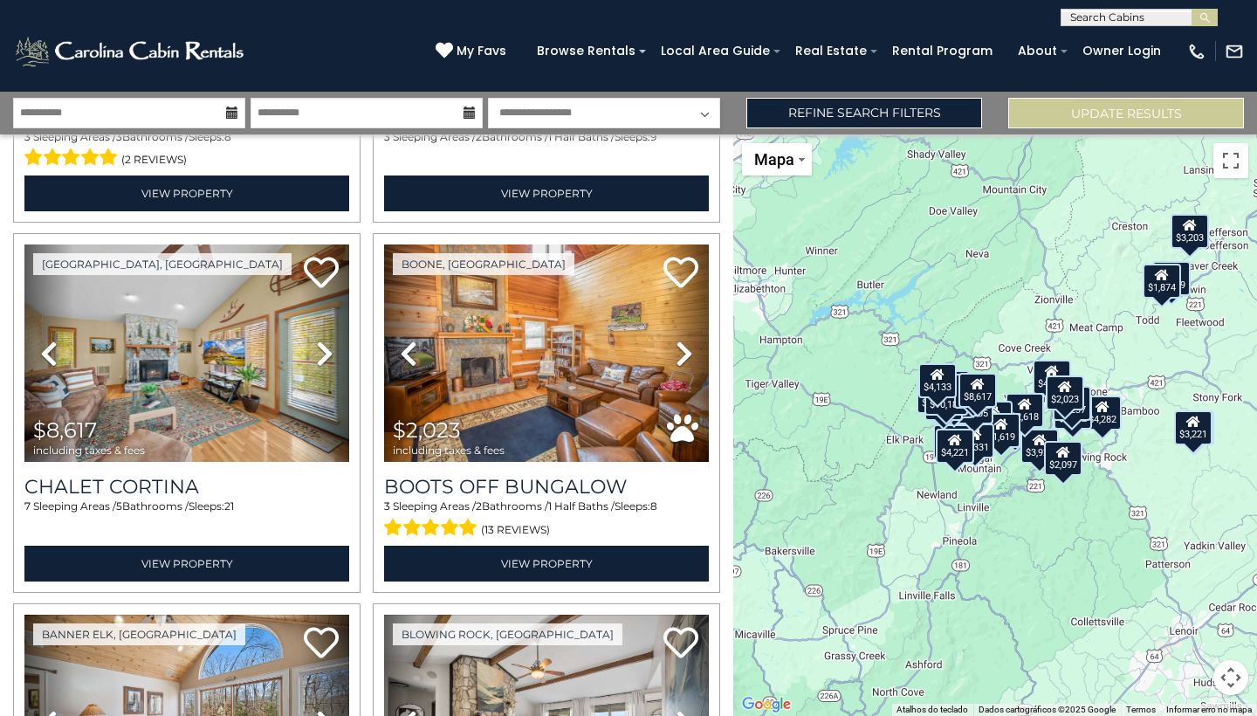
click at [1146, 534] on div "$7,697 $5,084 $3,221 $3,810 $3,268 $1,874 $3,929 $5,212 $3,203 $4,221 $2,618 $2…" at bounding box center [995, 425] width 524 height 582
click at [1081, 500] on div "$7,697 $5,084 $3,221 $3,810 $3,268 $1,874 $3,929 $5,212 $3,203 $4,221 $2,618 $2…" at bounding box center [995, 425] width 524 height 582
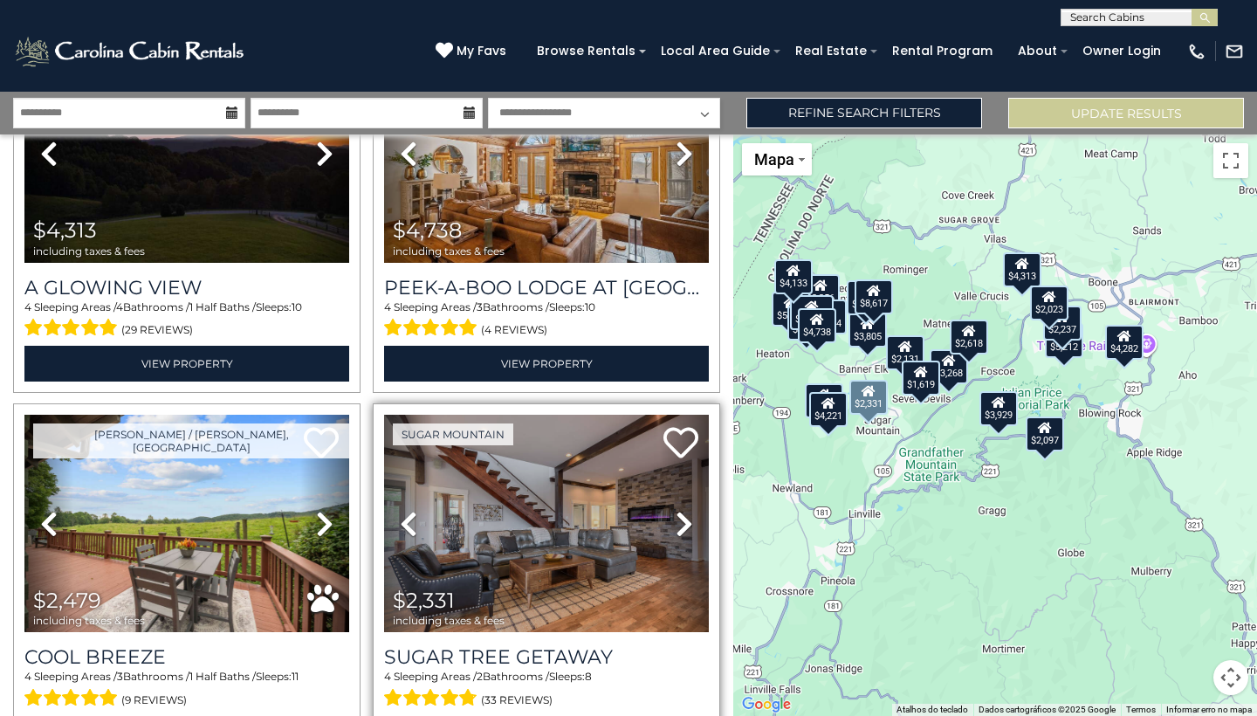
scroll to position [4229, 0]
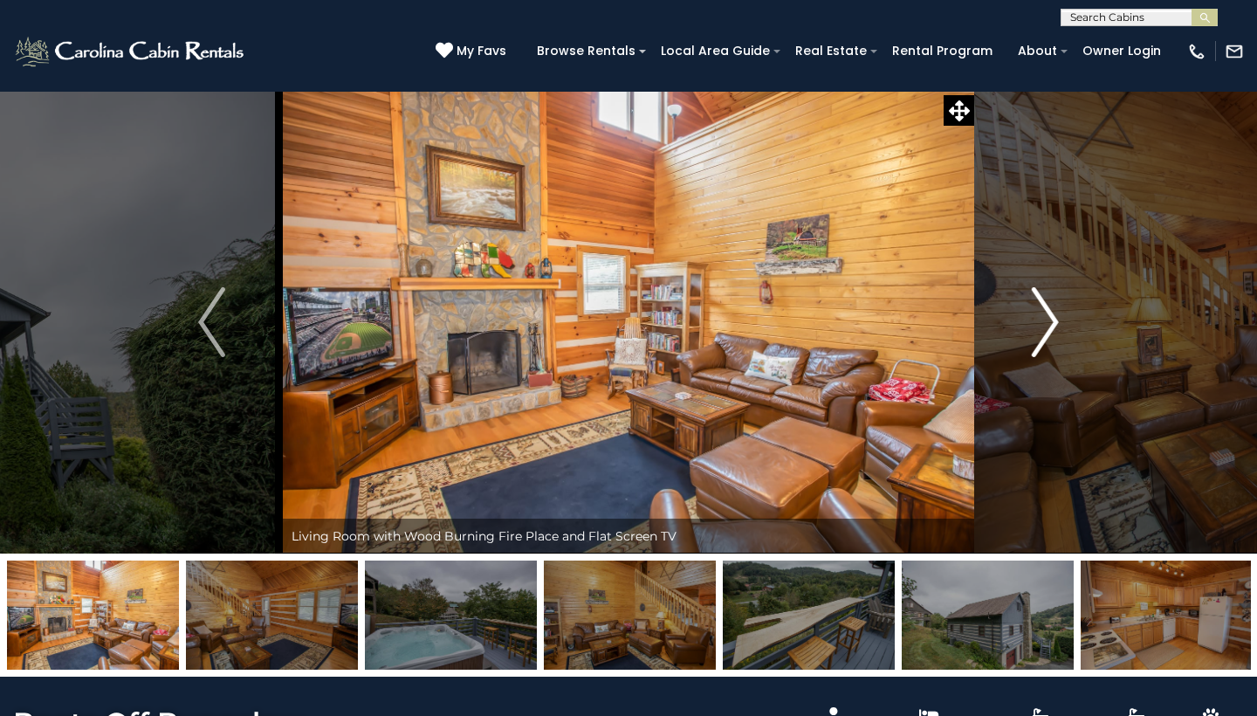
click at [1041, 327] on img "Next" at bounding box center [1045, 322] width 26 height 70
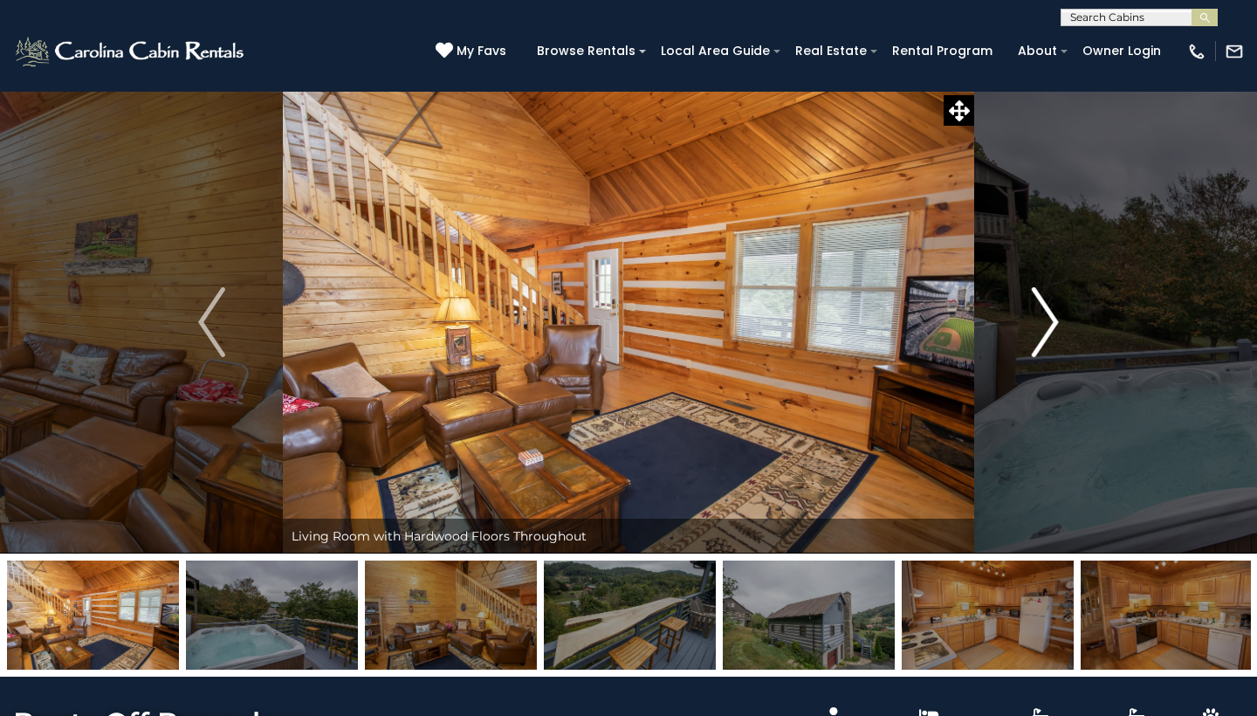
click at [1054, 328] on img "Next" at bounding box center [1045, 322] width 26 height 70
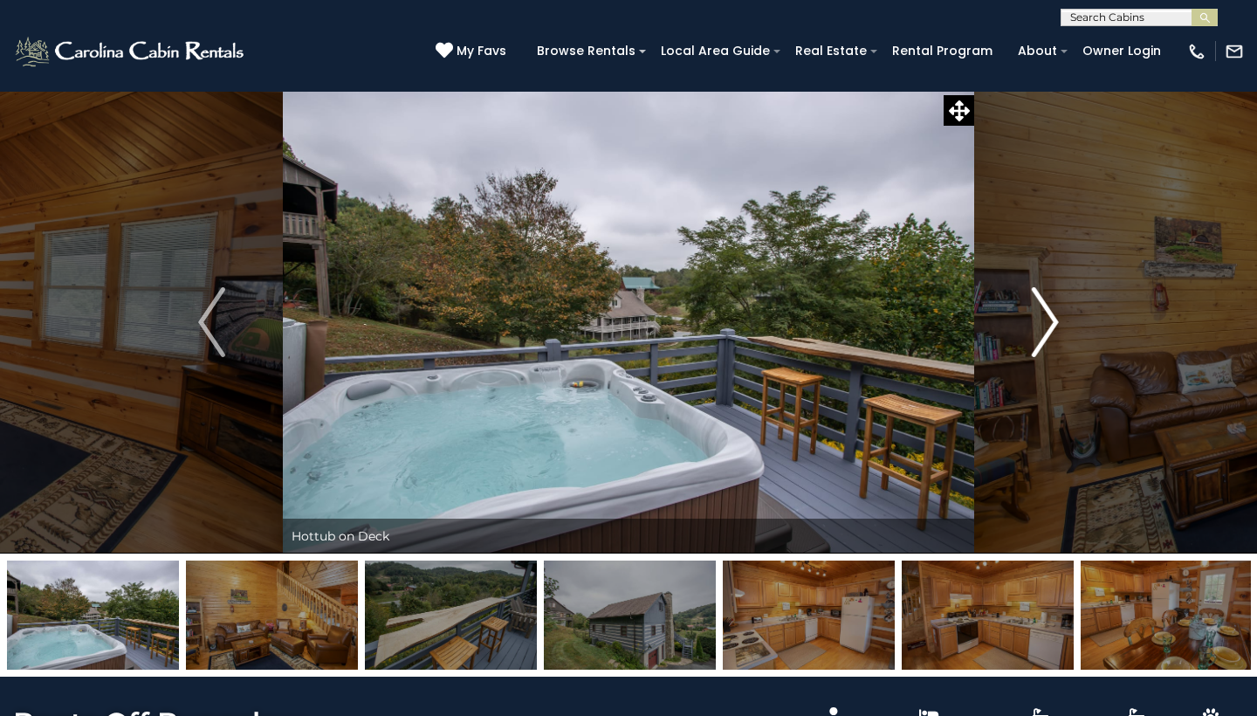
click at [1048, 330] on img "Next" at bounding box center [1045, 322] width 26 height 70
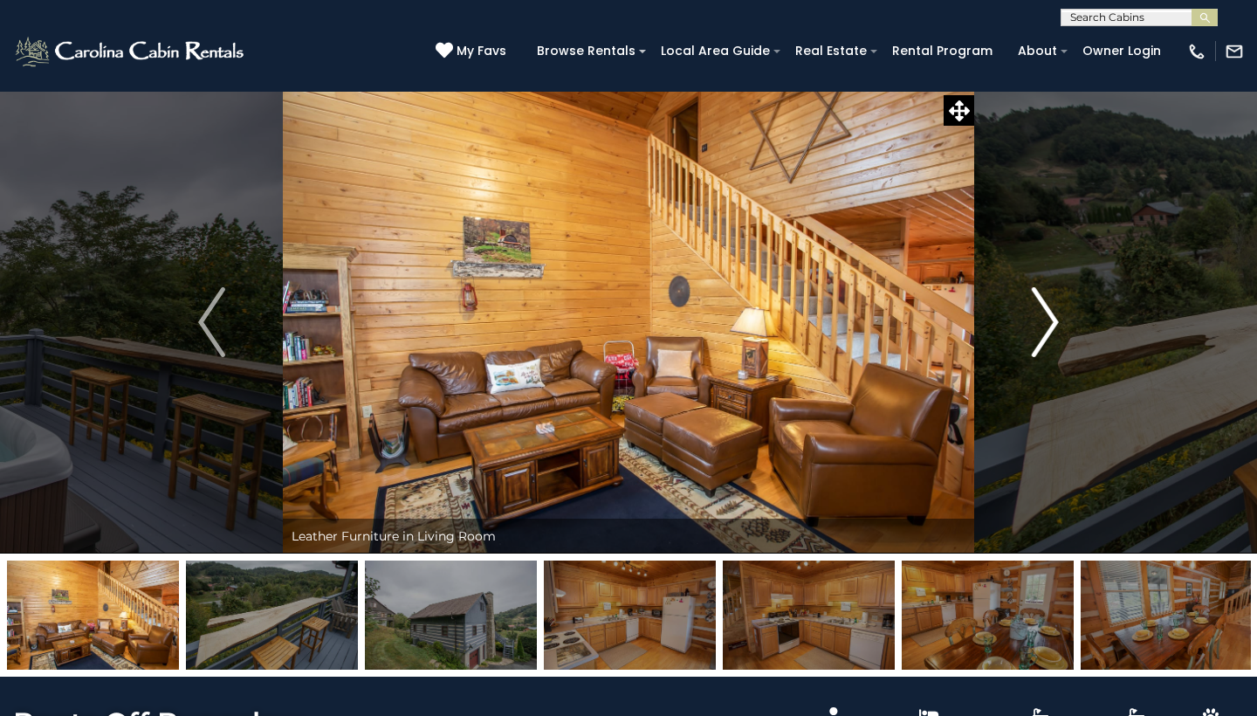
click at [1048, 329] on img "Next" at bounding box center [1045, 322] width 26 height 70
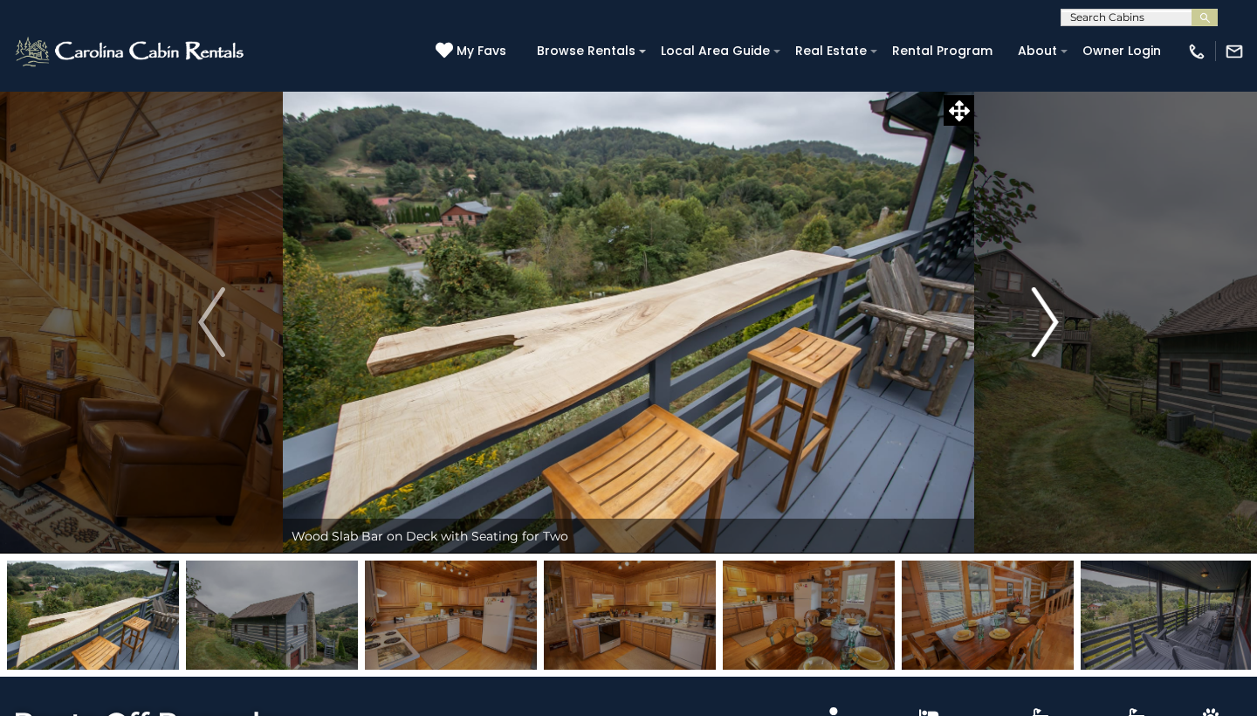
click at [1048, 329] on img "Next" at bounding box center [1045, 322] width 26 height 70
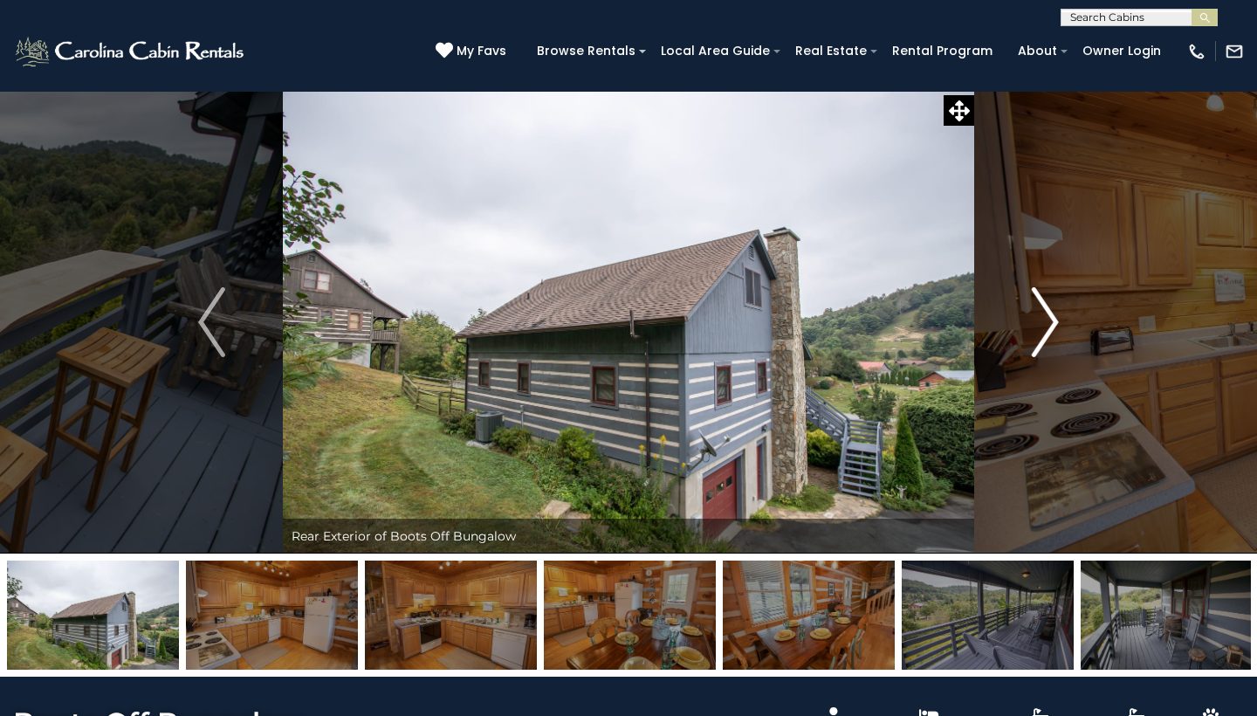
click at [1048, 329] on img "Next" at bounding box center [1045, 322] width 26 height 70
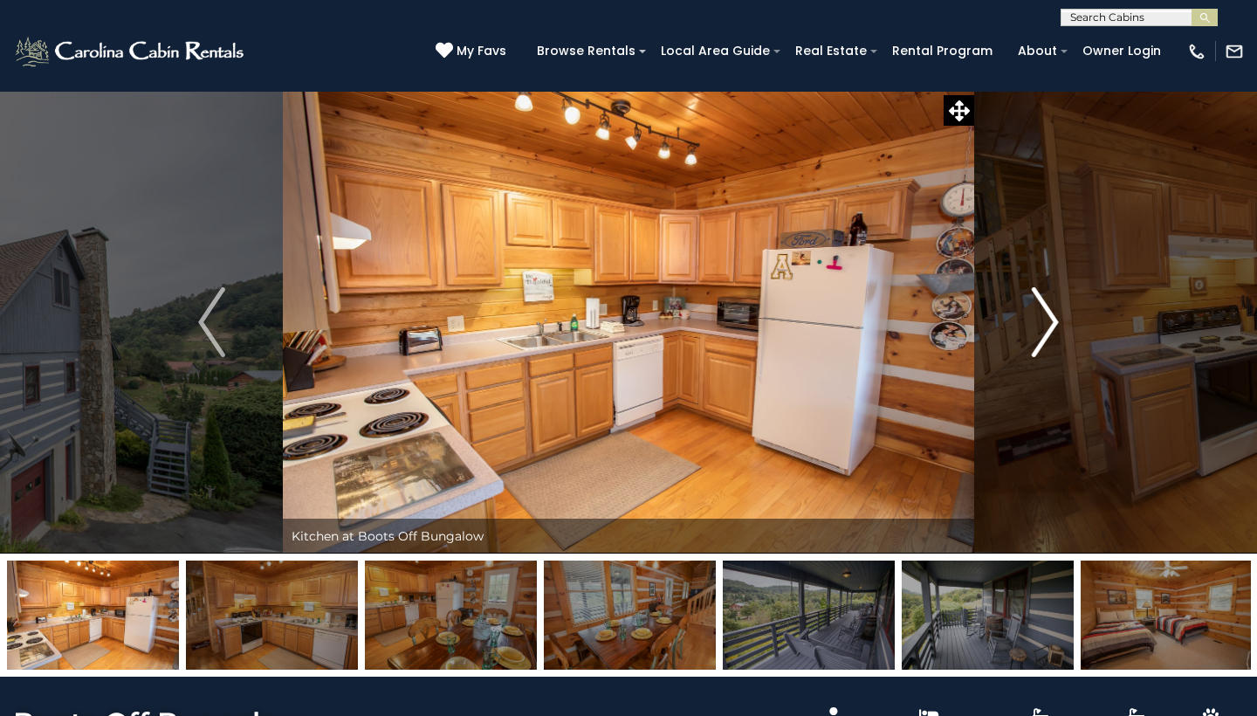
click at [1056, 324] on img "Next" at bounding box center [1045, 322] width 26 height 70
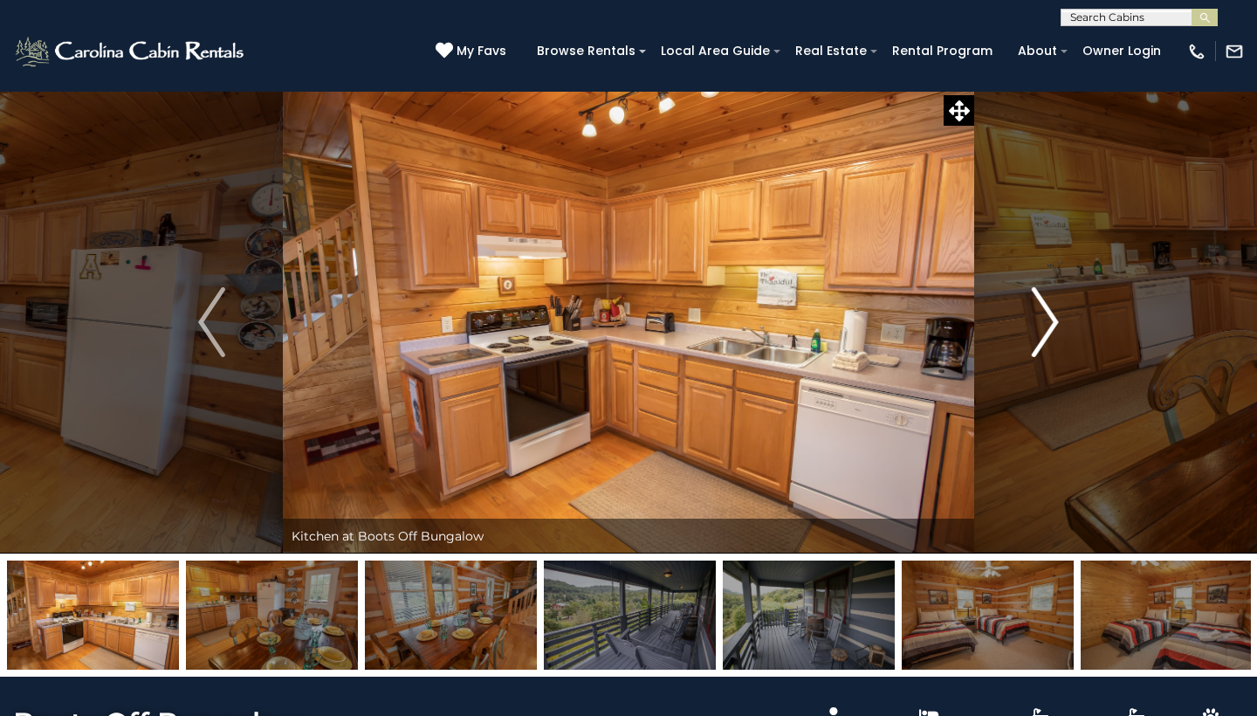
click at [1056, 324] on img "Next" at bounding box center [1045, 322] width 26 height 70
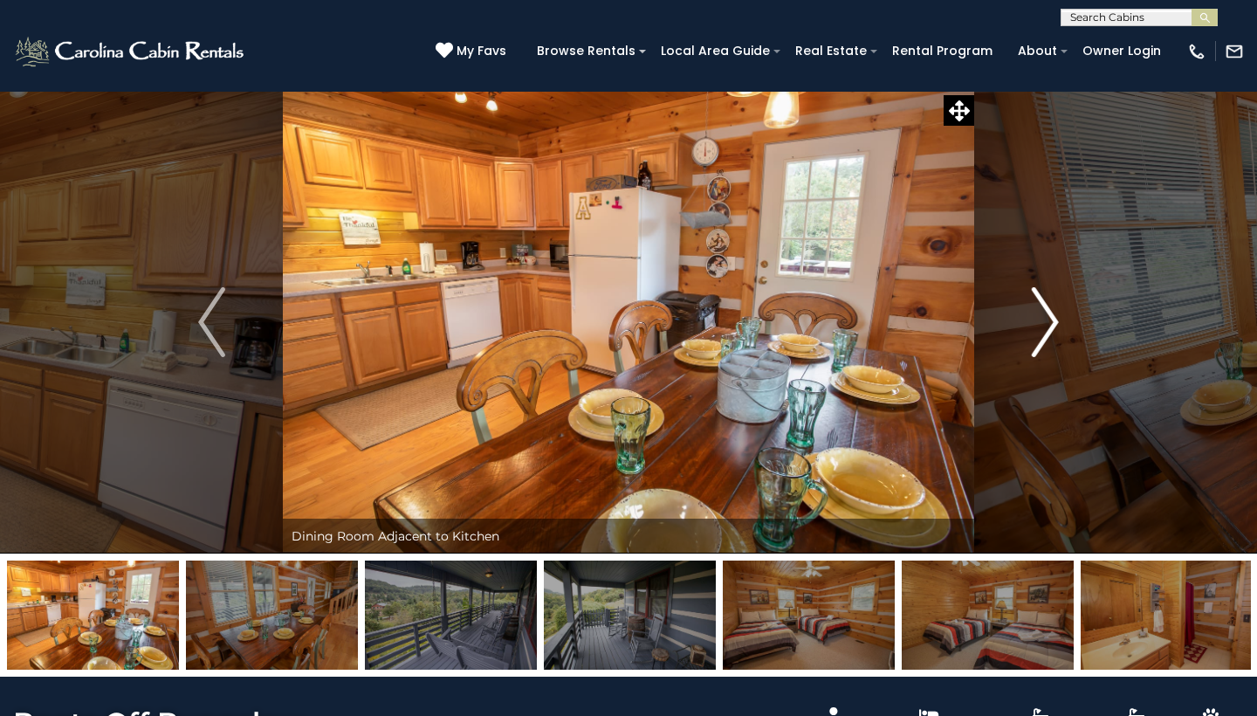
click at [1056, 324] on img "Next" at bounding box center [1045, 322] width 26 height 70
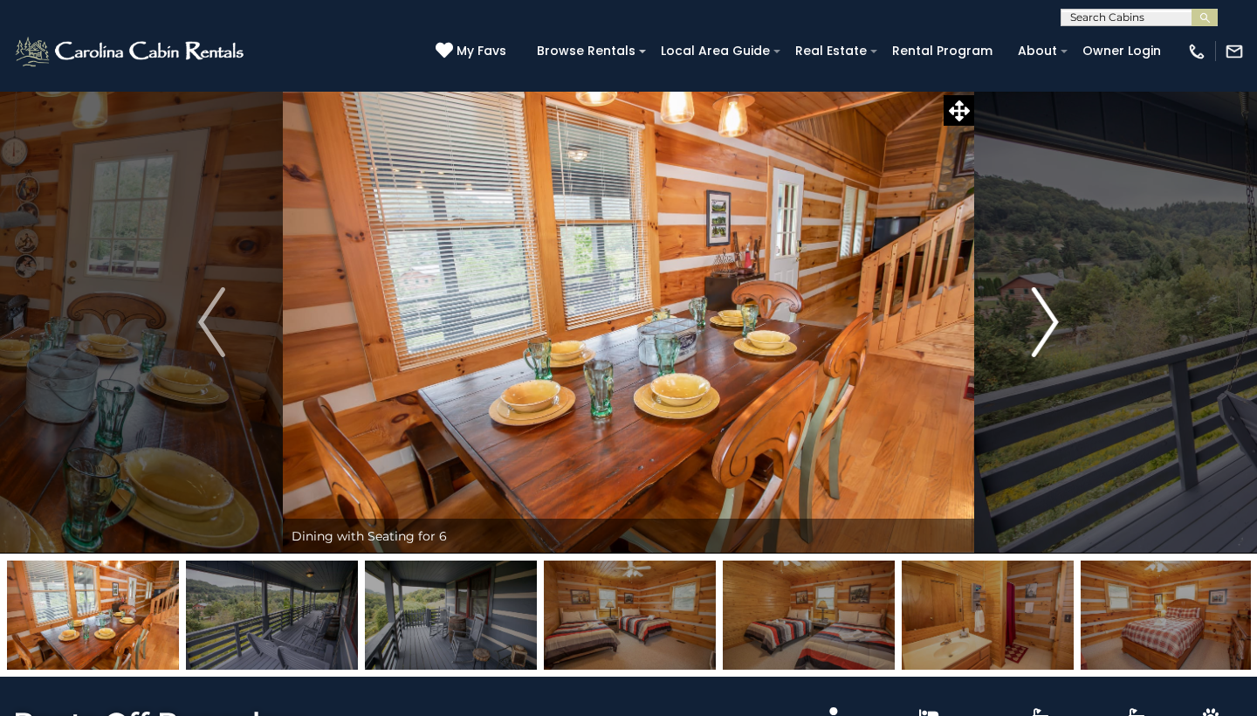
click at [1056, 324] on img "Next" at bounding box center [1045, 322] width 26 height 70
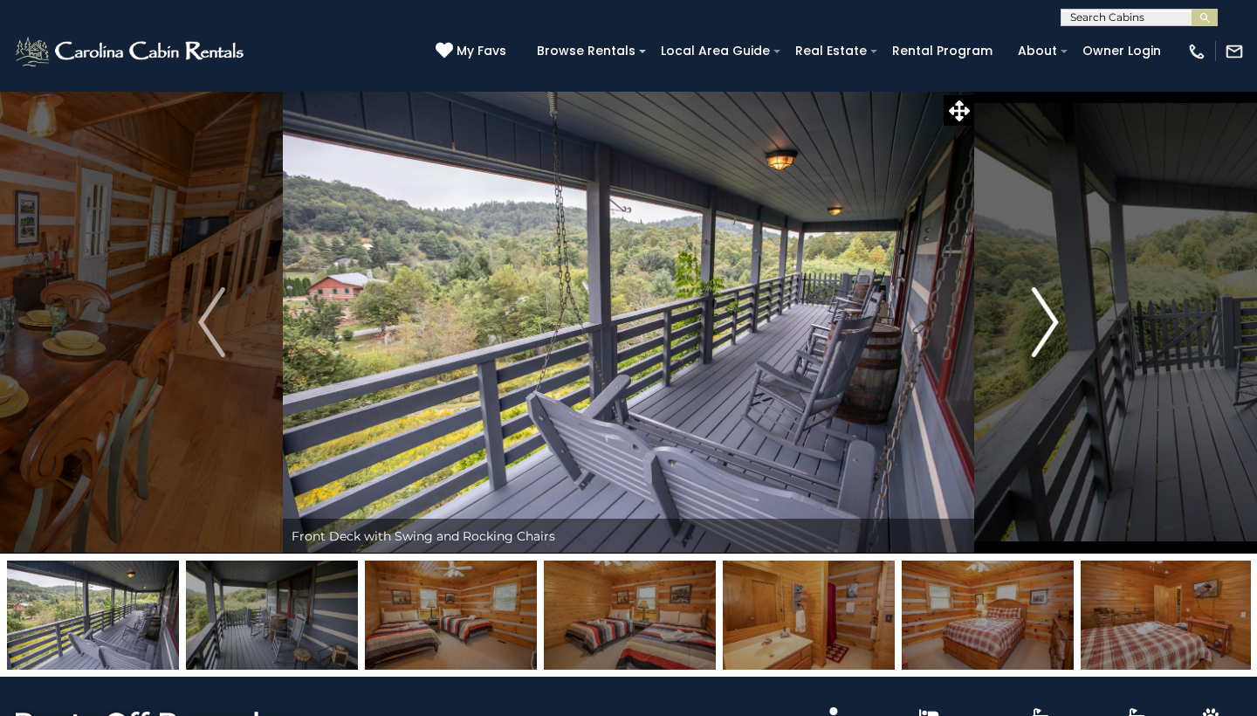
click at [1056, 324] on img "Next" at bounding box center [1045, 322] width 26 height 70
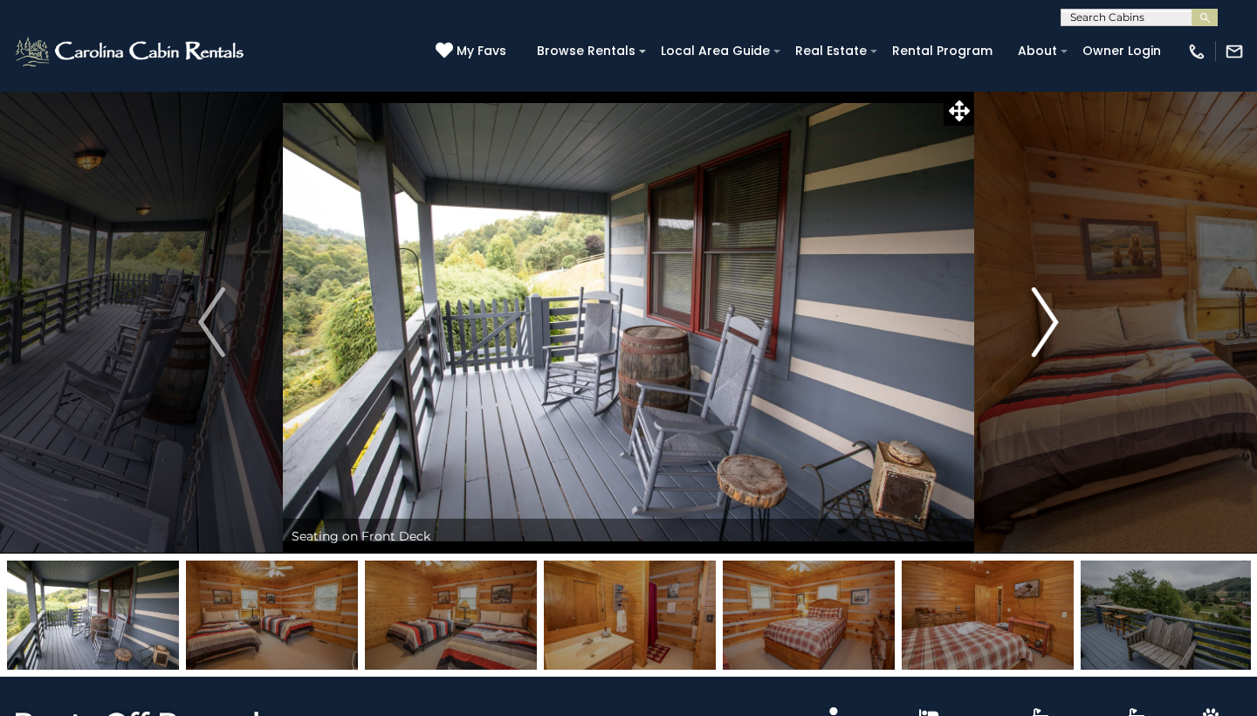
click at [1056, 324] on img "Next" at bounding box center [1045, 322] width 26 height 70
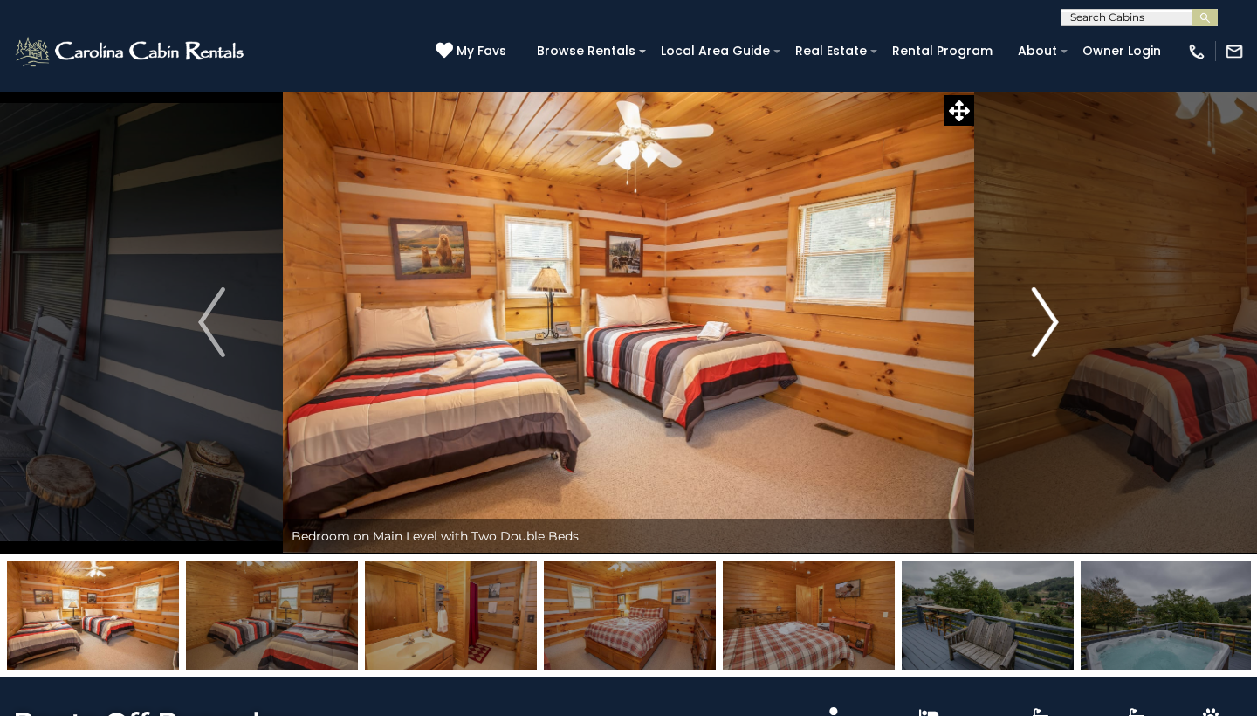
click at [1056, 324] on img "Next" at bounding box center [1045, 322] width 26 height 70
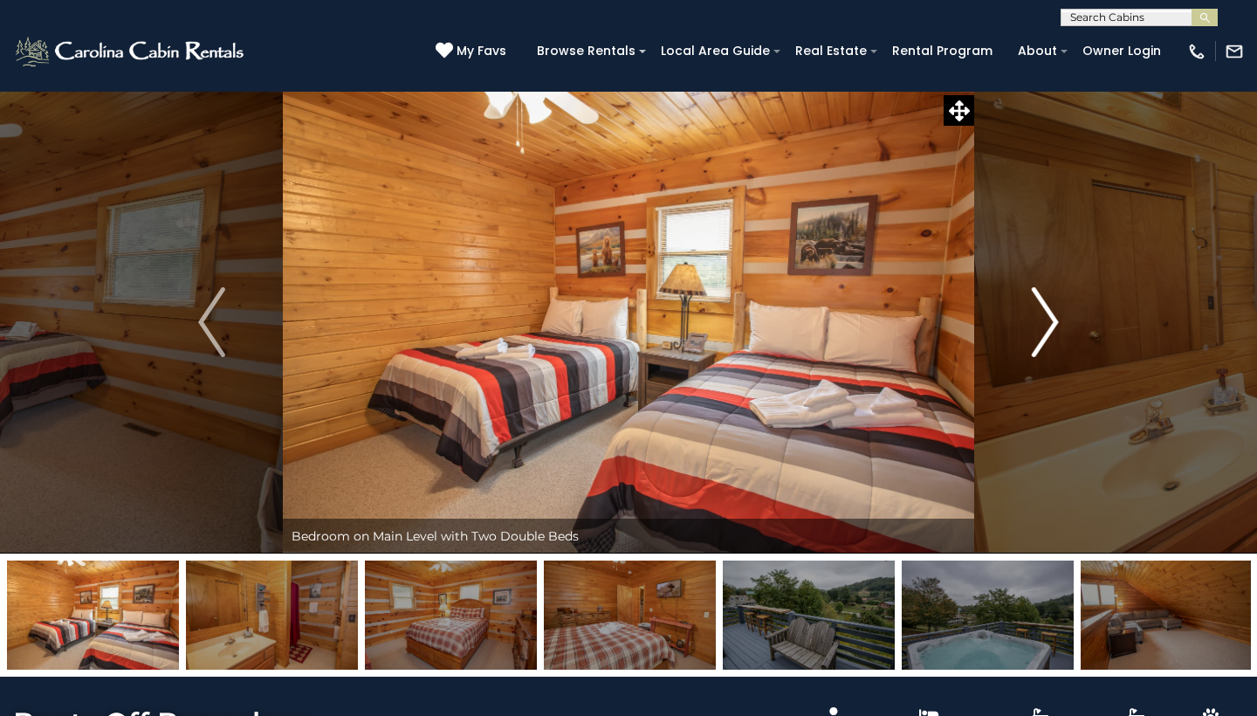
click at [1056, 324] on img "Next" at bounding box center [1045, 322] width 26 height 70
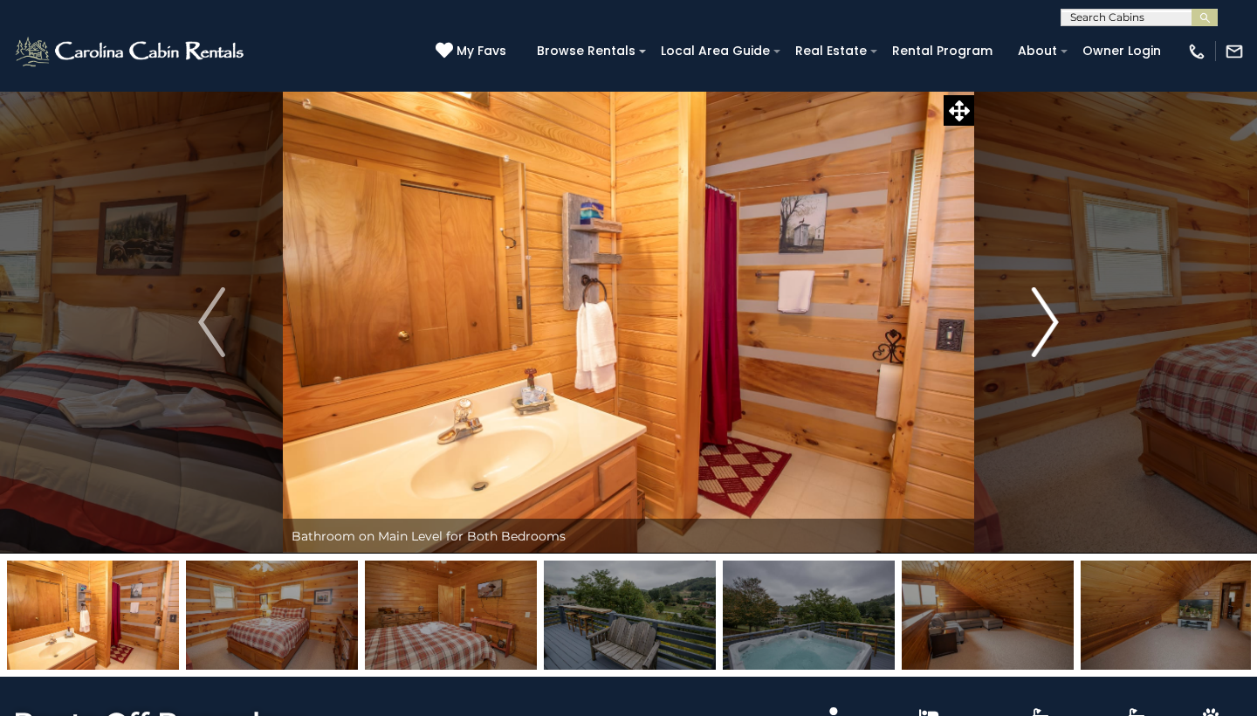
click at [1056, 324] on img "Next" at bounding box center [1045, 322] width 26 height 70
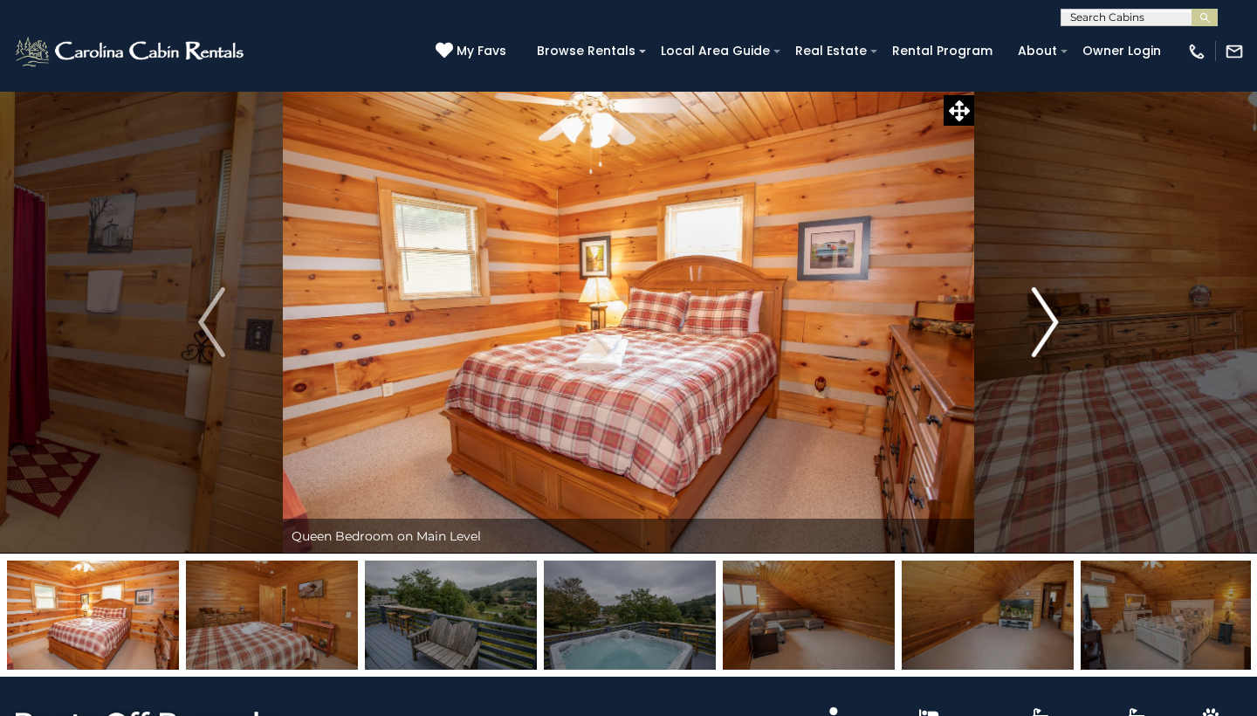
click at [1056, 324] on img "Next" at bounding box center [1045, 322] width 26 height 70
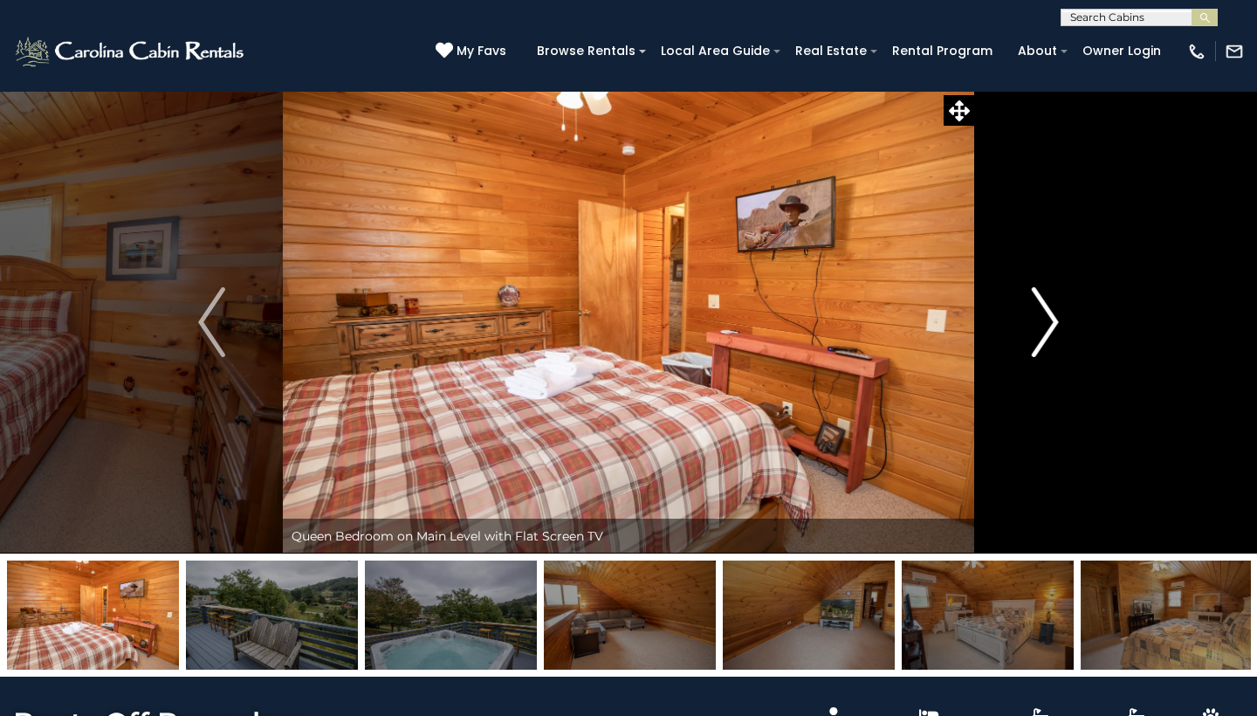
click at [1056, 324] on img "Next" at bounding box center [1045, 322] width 26 height 70
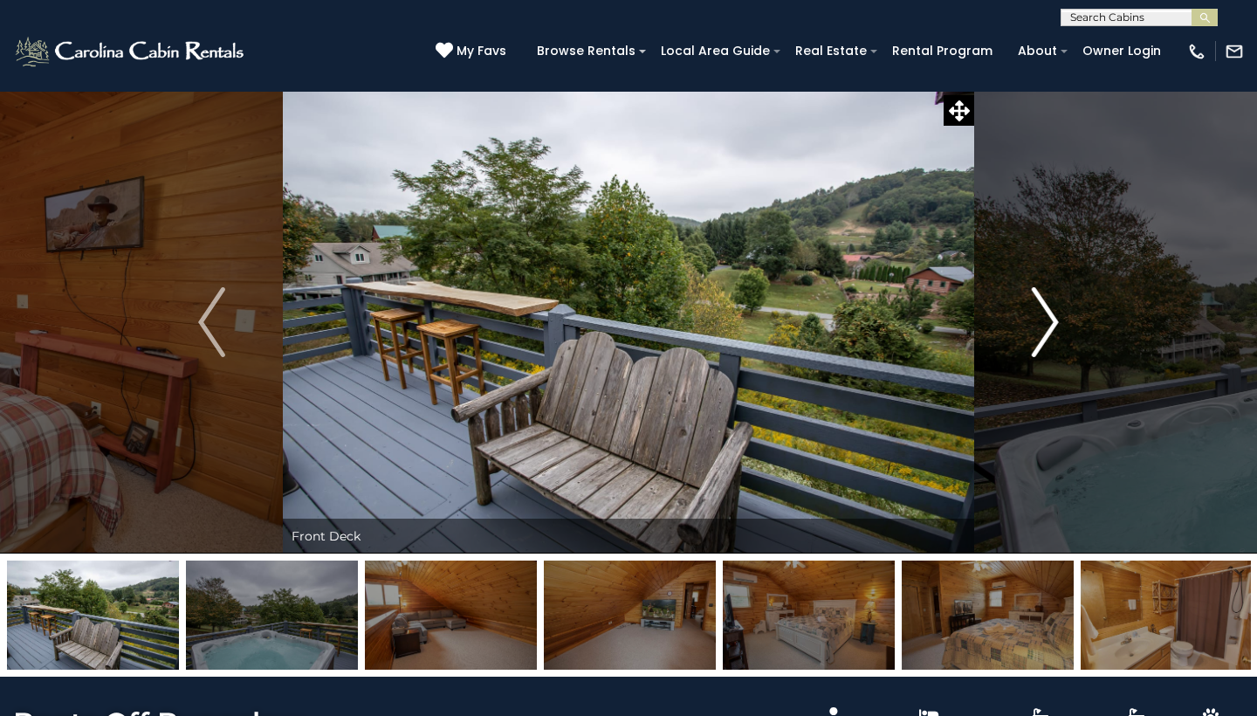
click at [1056, 324] on img "Next" at bounding box center [1045, 322] width 26 height 70
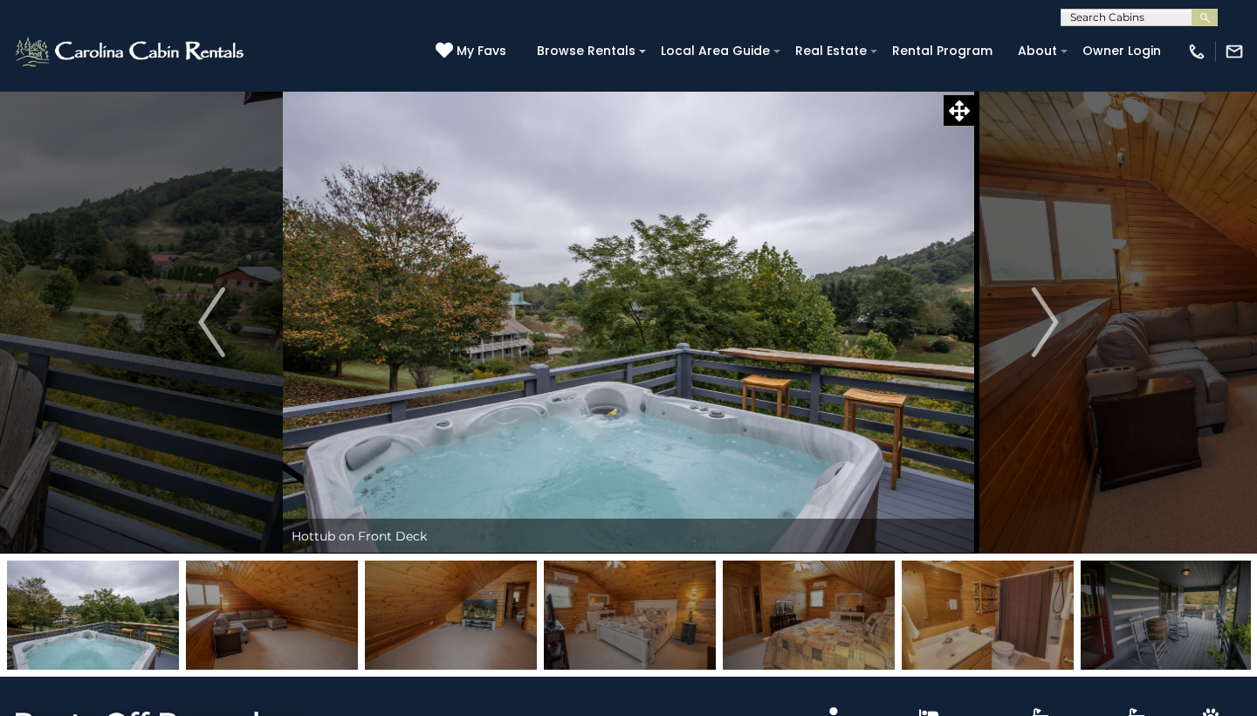
drag, startPoint x: 554, startPoint y: 284, endPoint x: 449, endPoint y: 254, distance: 108.9
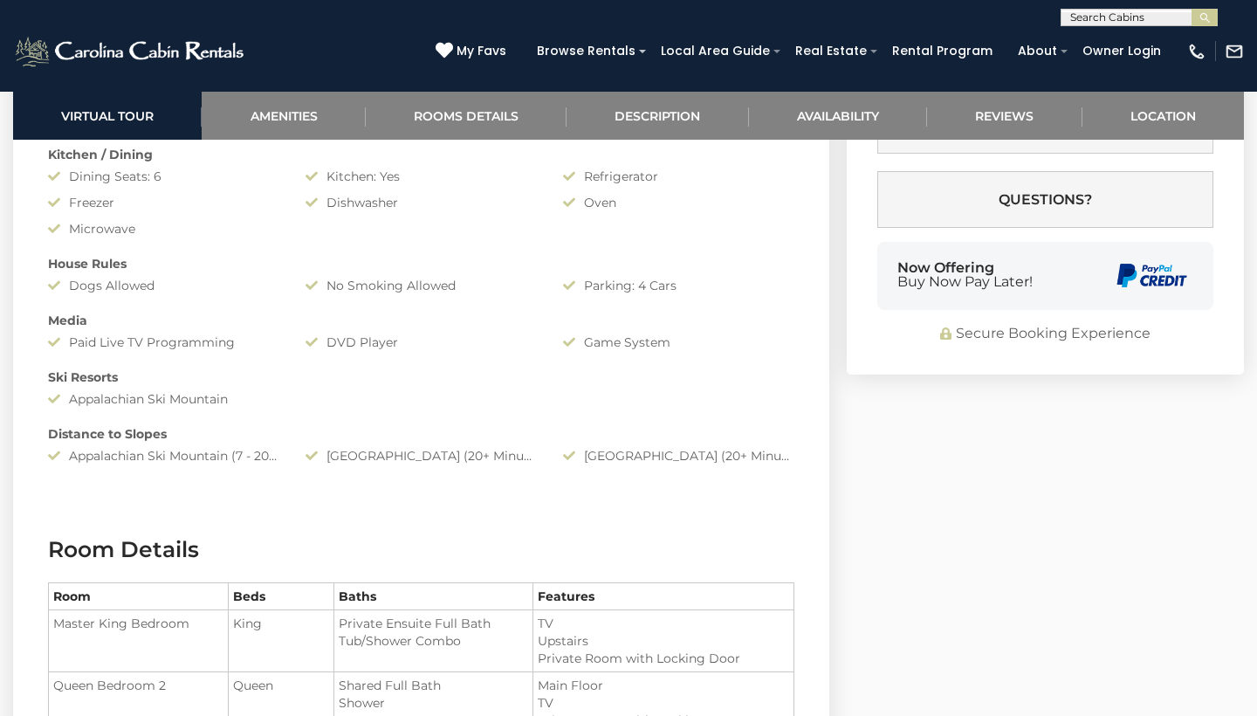
scroll to position [1596, 0]
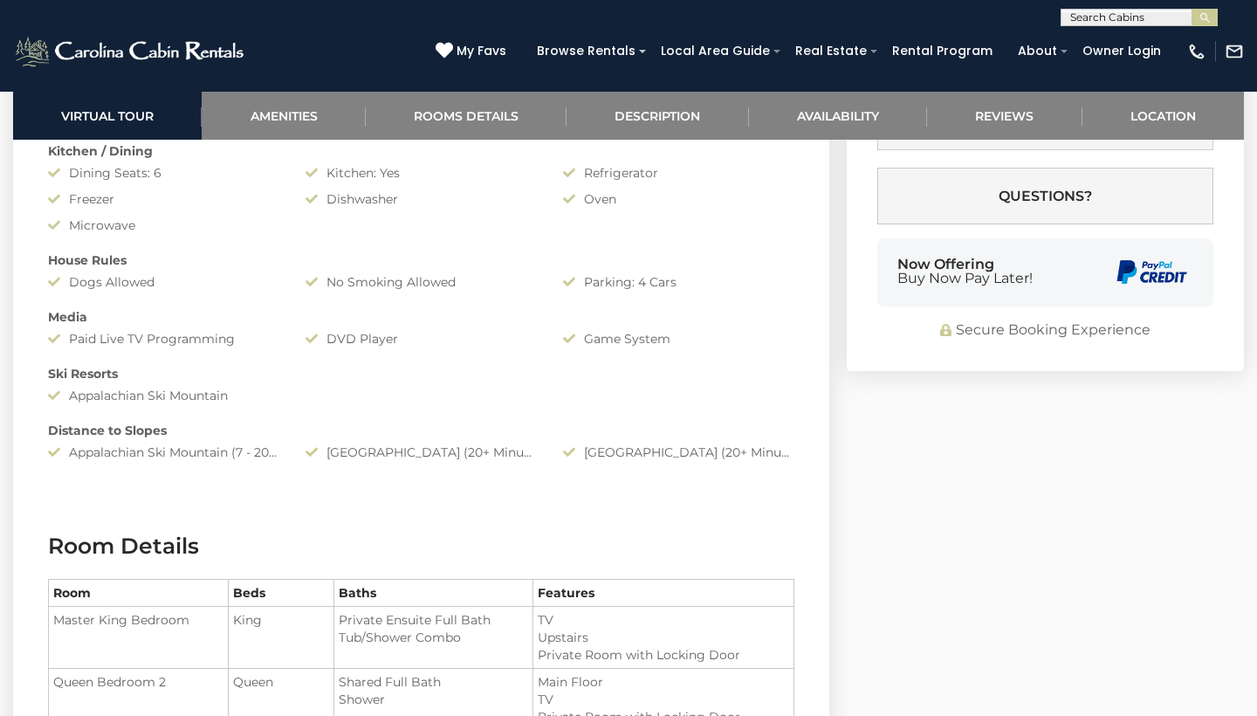
drag, startPoint x: 231, startPoint y: 396, endPoint x: 72, endPoint y: 396, distance: 158.9
click at [72, 396] on div "Appalachian Ski Mountain" at bounding box center [164, 395] width 258 height 17
copy div "Appalachian Ski Mountain"
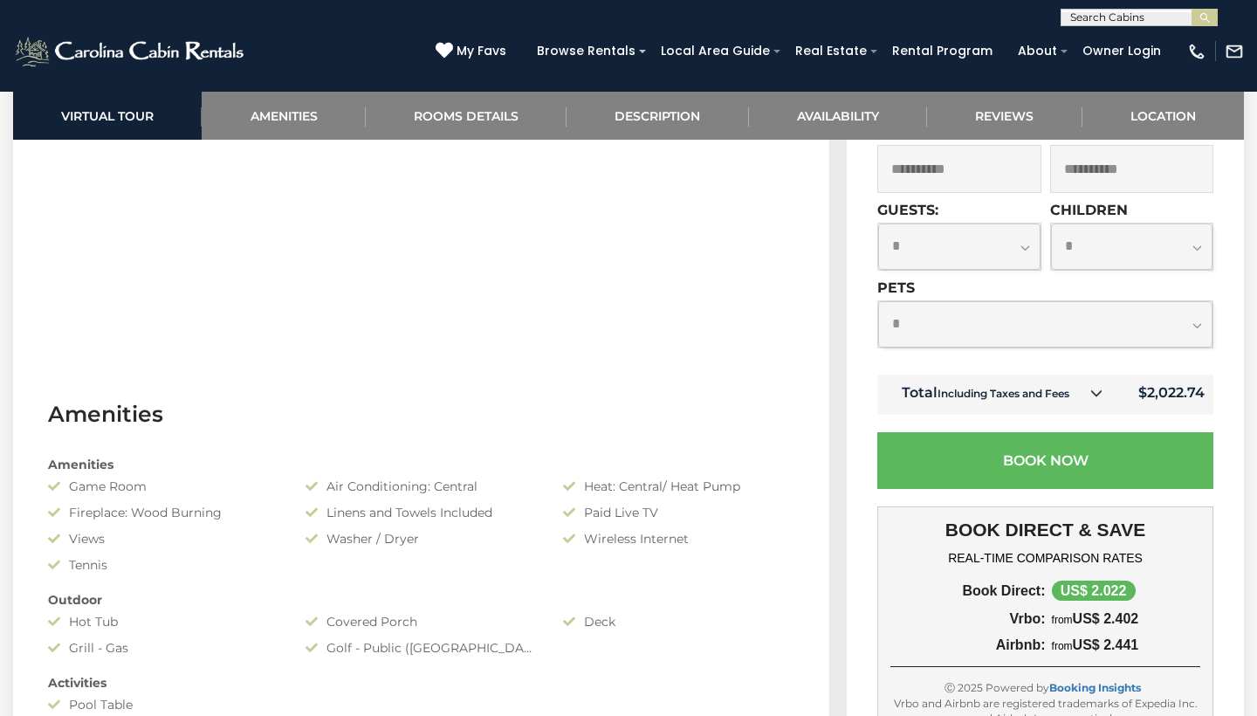
scroll to position [915, 0]
